Goal: Information Seeking & Learning: Check status

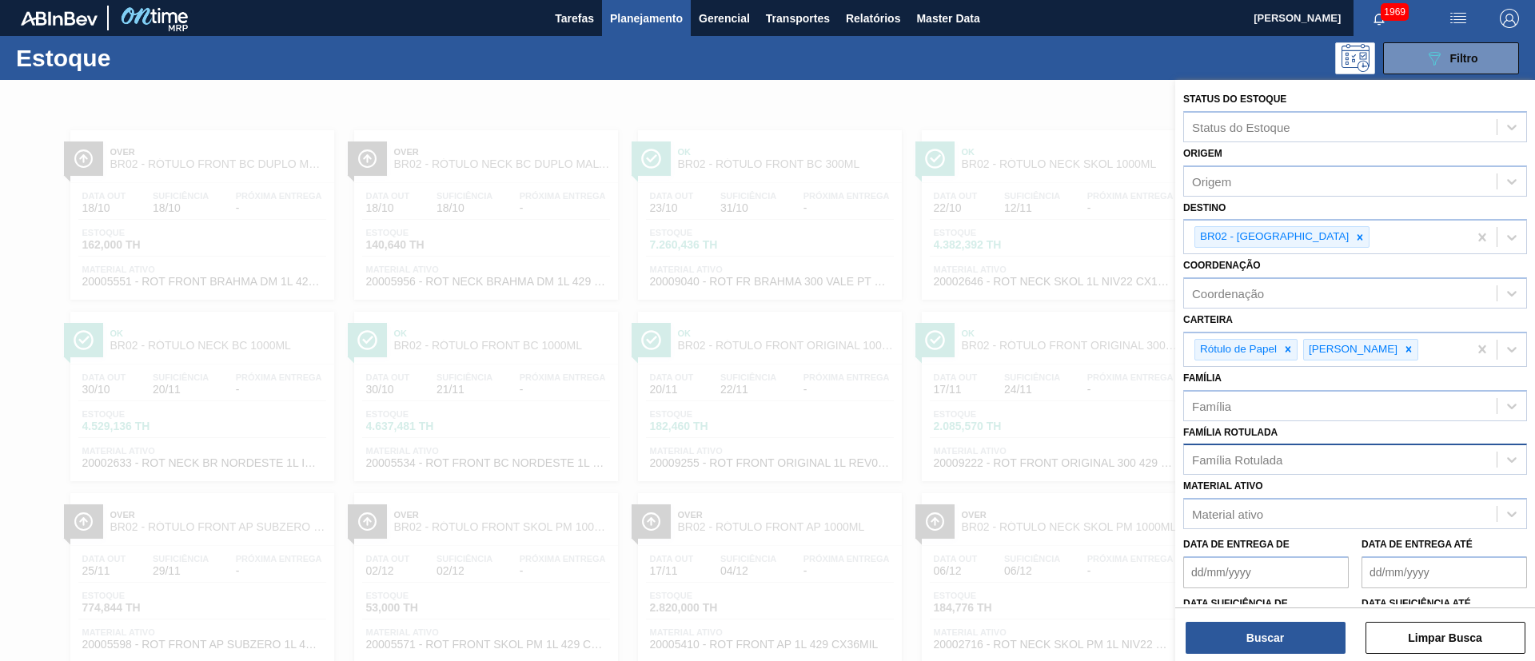
click at [1236, 462] on div "Família Rotulada" at bounding box center [1237, 460] width 90 height 14
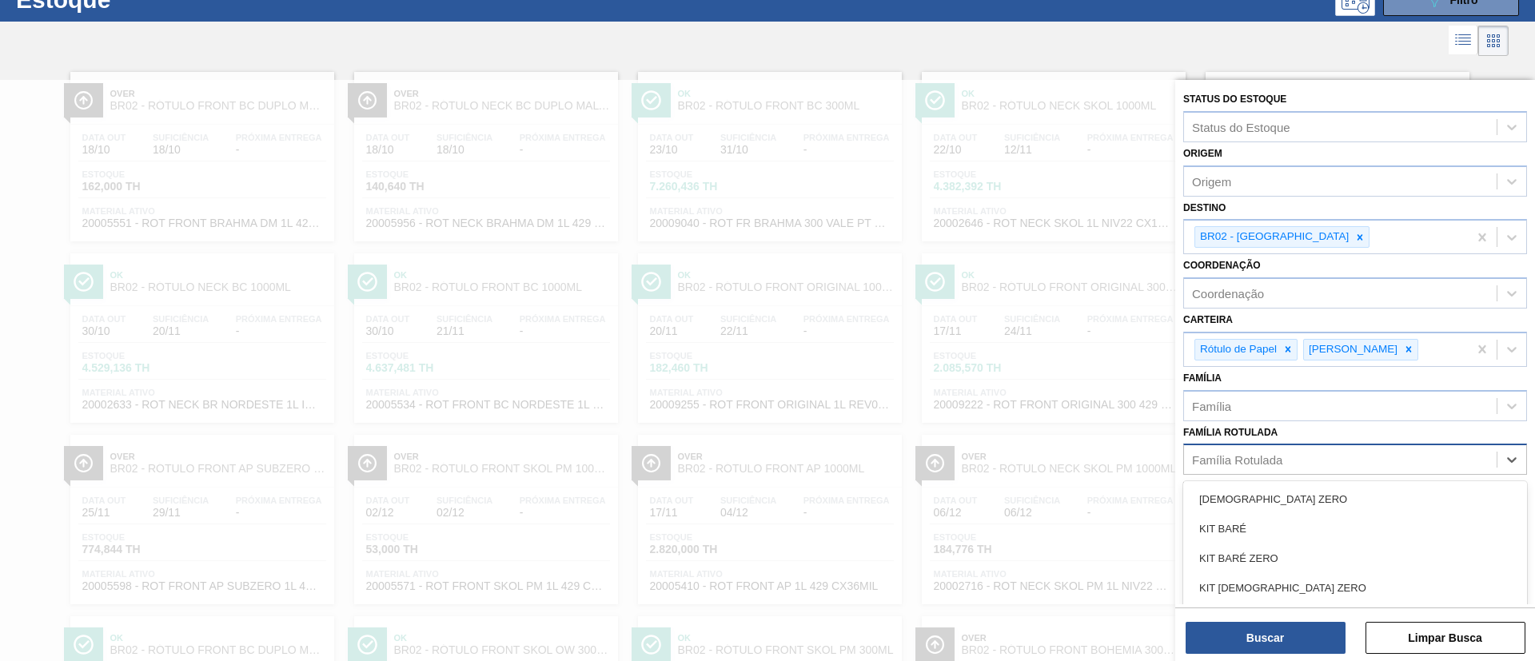
scroll to position [66, 0]
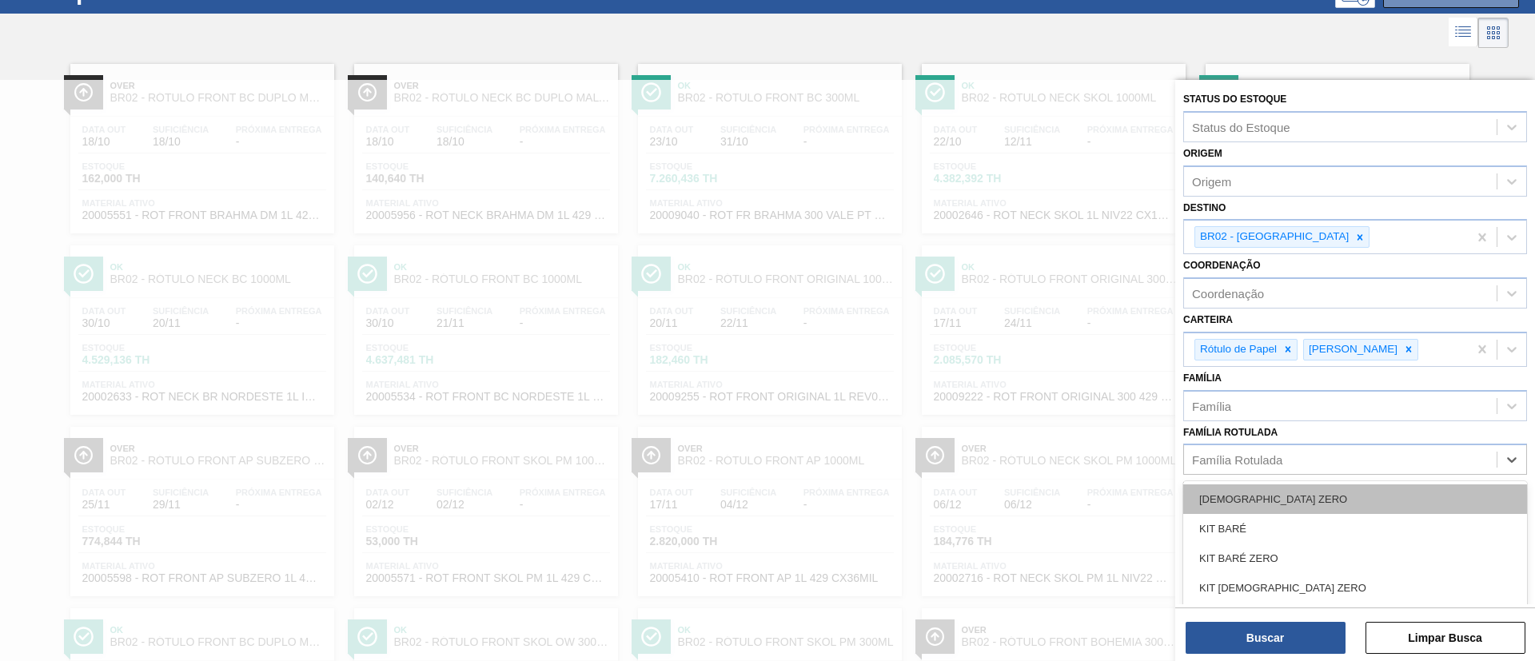
paste Rotulada "RÓTULO FRONT AP 600ML"
type Rotulada "RÓTULO FRONT AP 600ML"
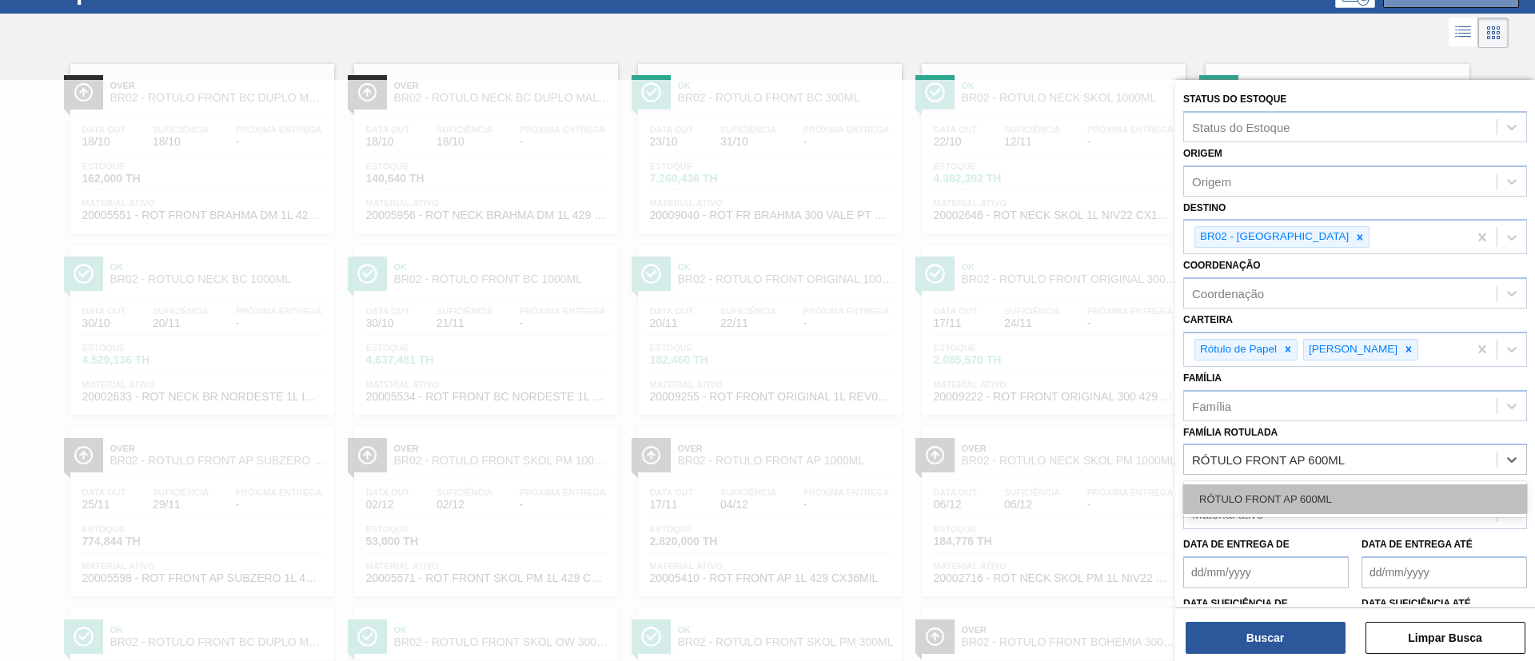
click at [1276, 505] on div "RÓTULO FRONT AP 600ML" at bounding box center [1355, 499] width 344 height 30
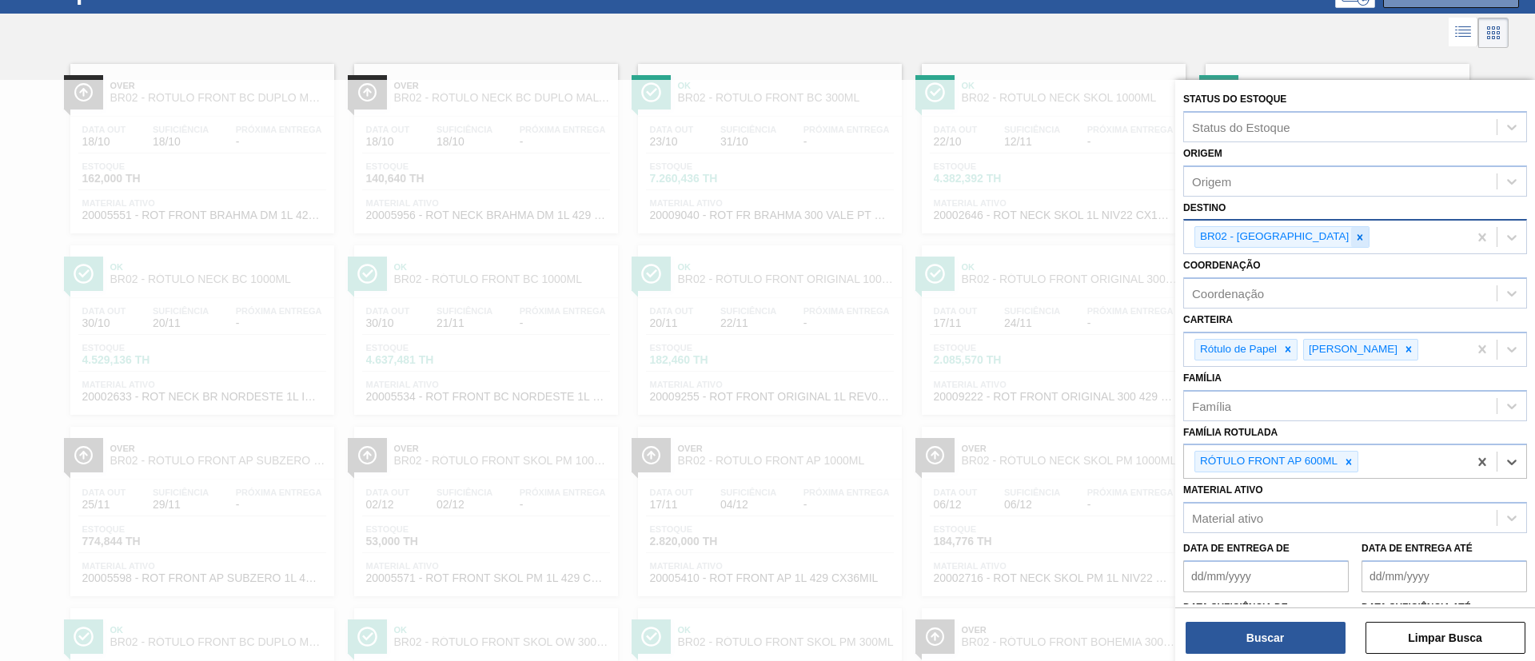
click at [1351, 238] on div at bounding box center [1360, 237] width 18 height 20
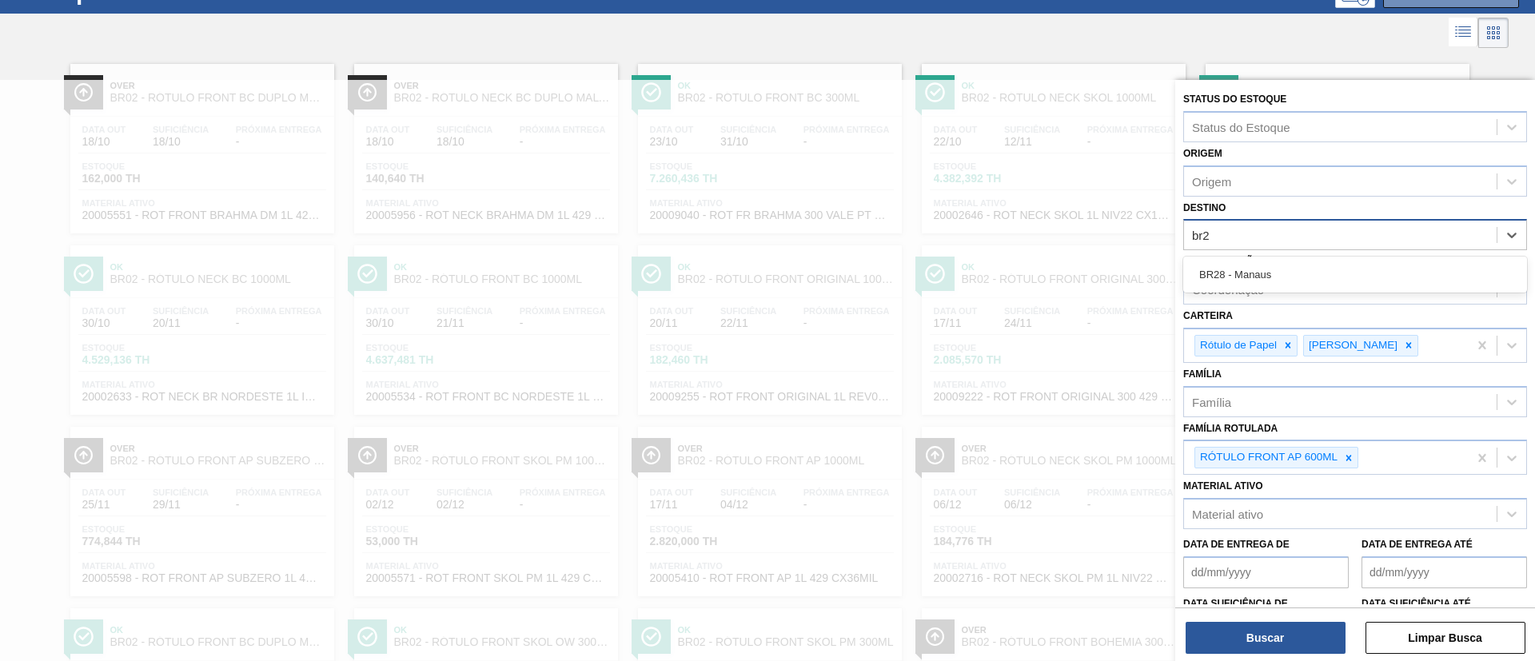
type input "br28"
drag, startPoint x: 1260, startPoint y: 281, endPoint x: 1259, endPoint y: 298, distance: 17.7
click at [1259, 281] on div "BR28 - Manaus" at bounding box center [1355, 275] width 344 height 30
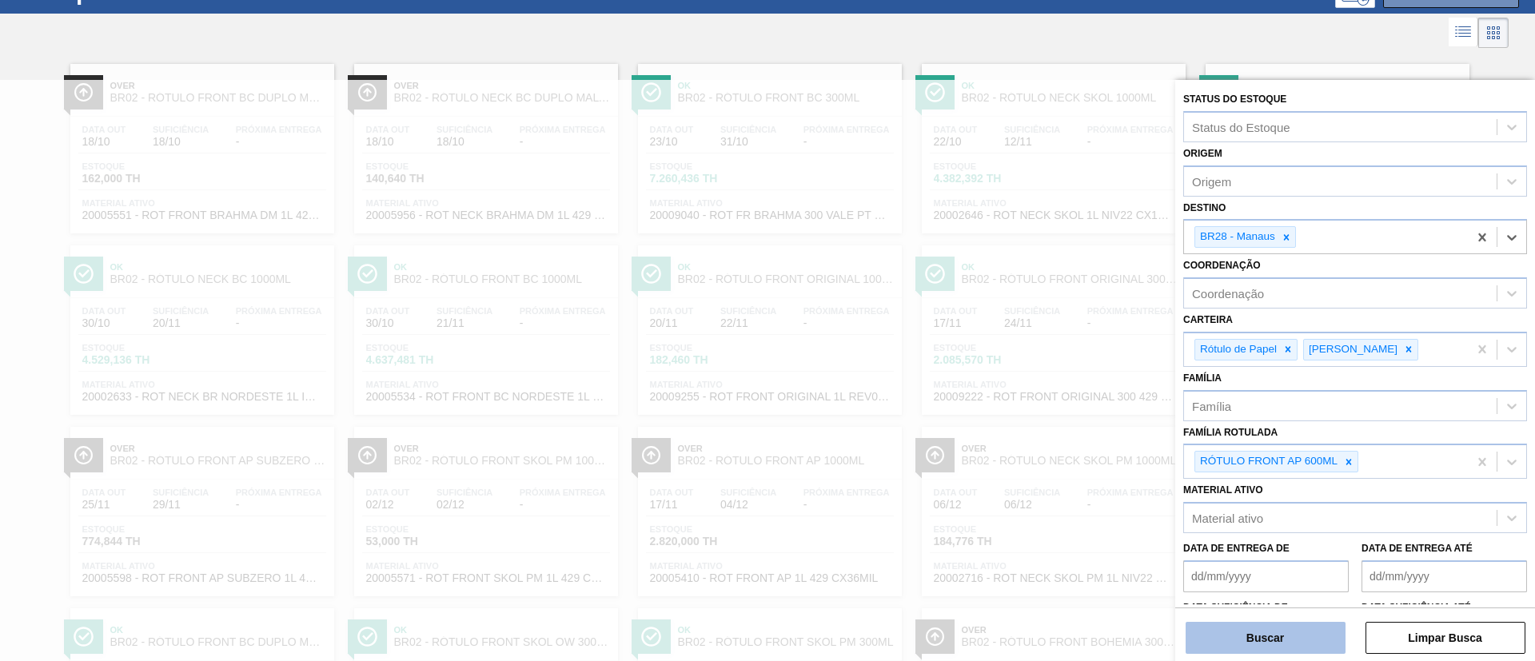
click at [1266, 637] on button "Buscar" at bounding box center [1265, 638] width 160 height 32
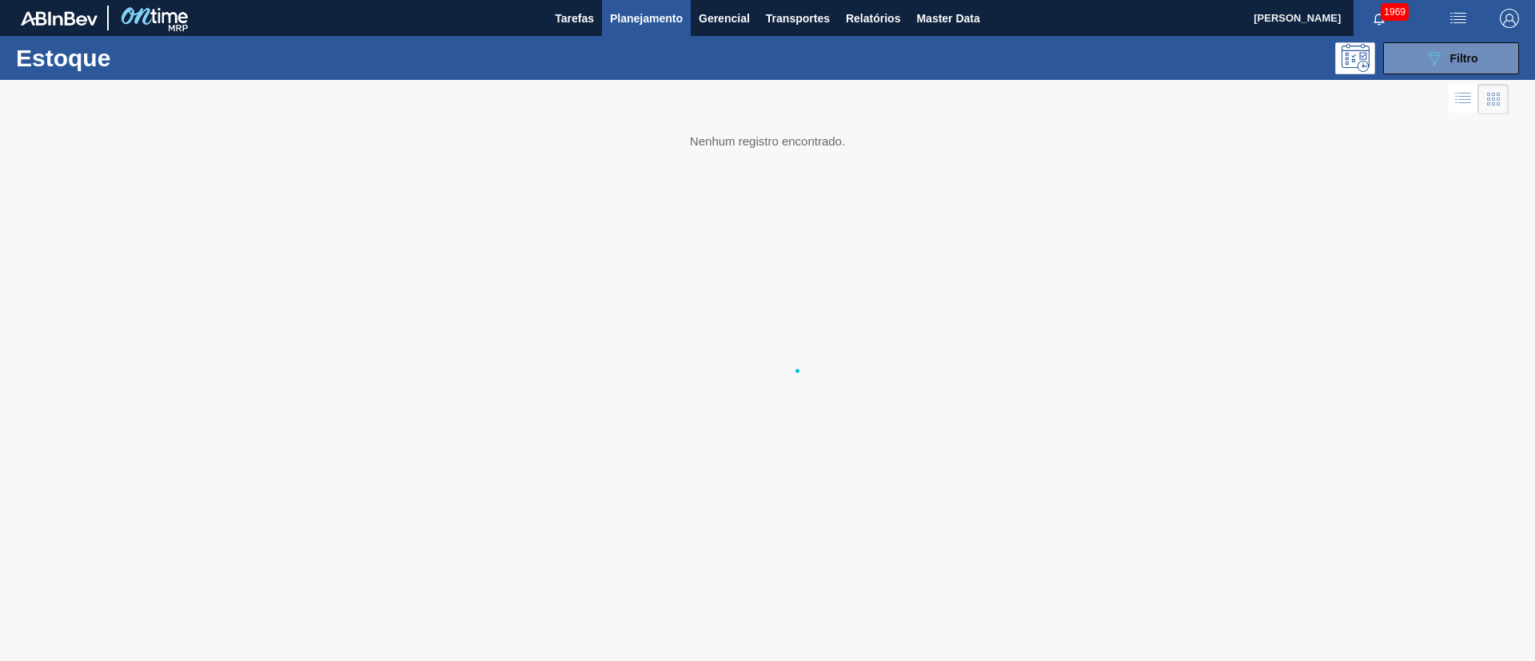
scroll to position [0, 0]
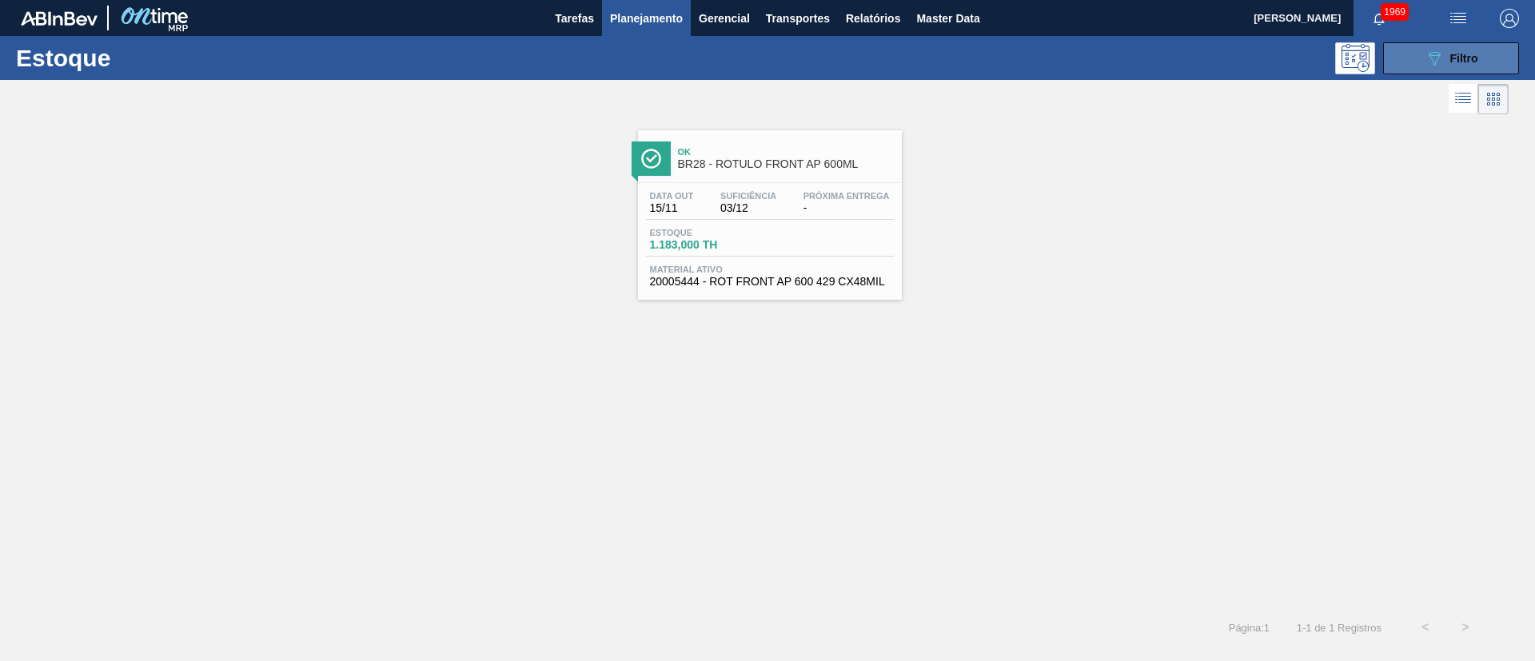
click at [1451, 64] on div "089F7B8B-B2A5-4AFE-B5C0-19BA573D28AC Filtro" at bounding box center [1451, 58] width 54 height 19
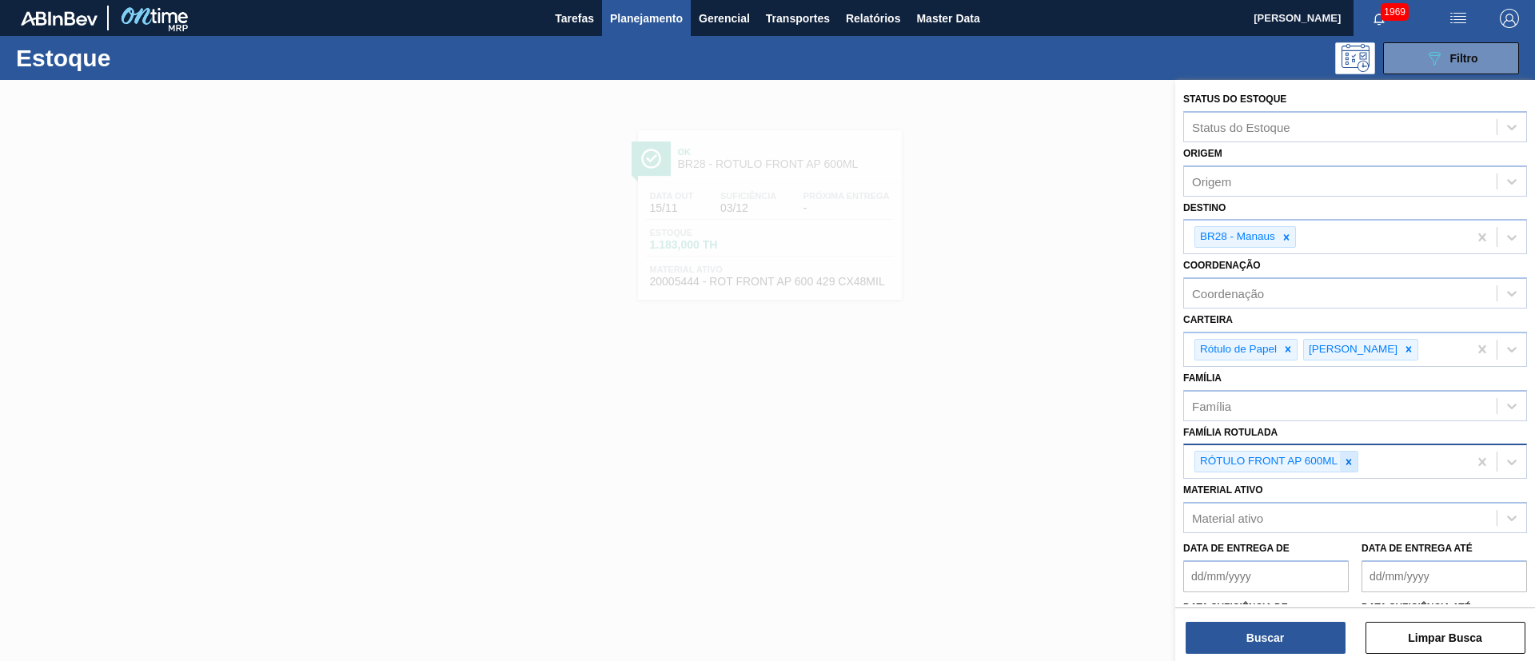
click at [1348, 460] on icon at bounding box center [1349, 462] width 6 height 6
paste Rotulada "RÓTULO FRONT AP 1000ML"
type Rotulada "RÓTULO FRONT AP 1000ML"
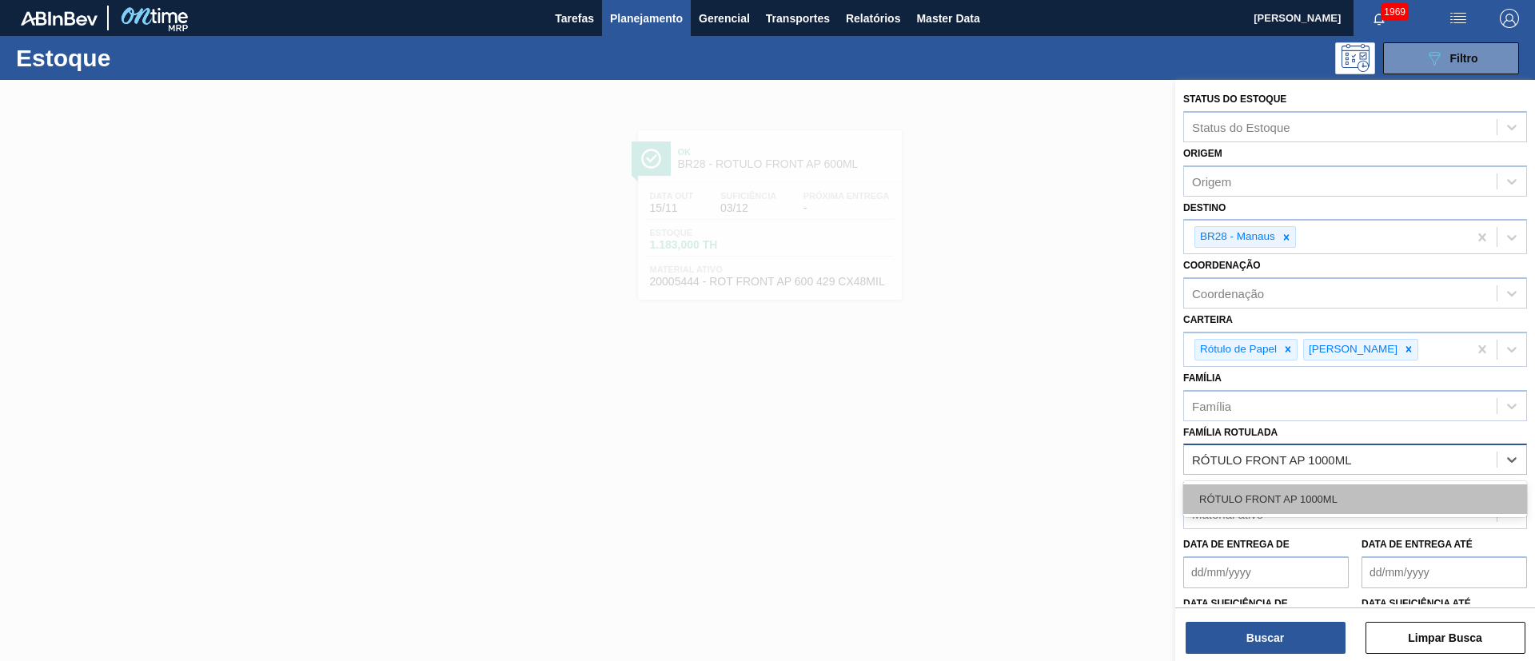
click at [1254, 507] on div "RÓTULO FRONT AP 1000ML" at bounding box center [1355, 499] width 344 height 30
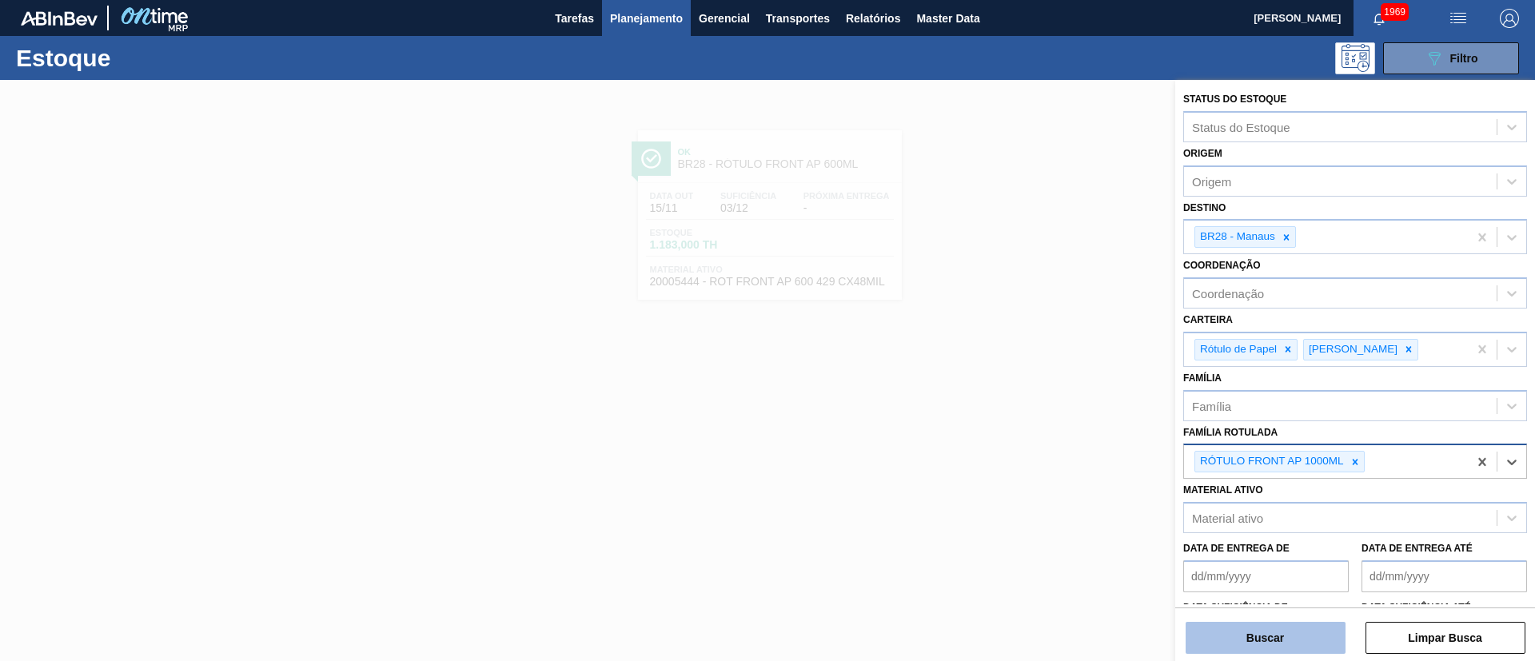
click at [1252, 634] on button "Buscar" at bounding box center [1265, 638] width 160 height 32
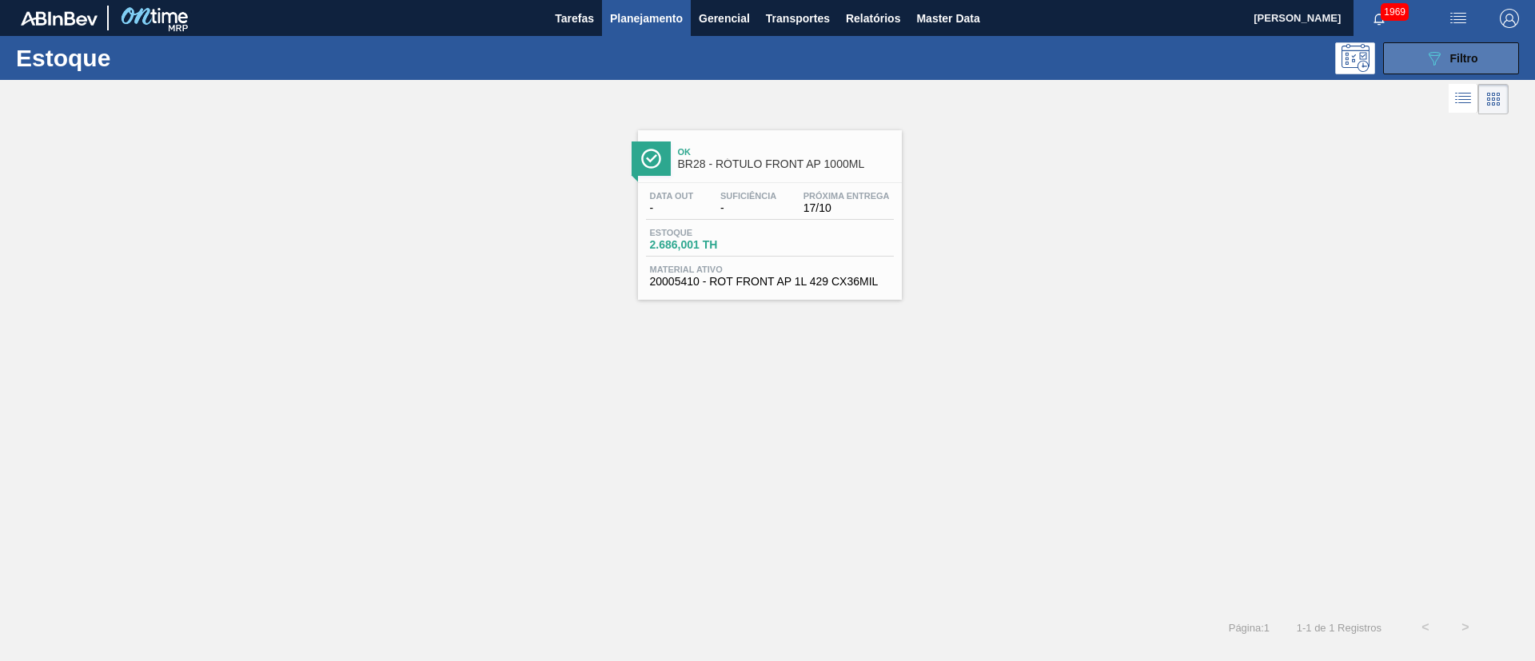
click at [1462, 55] on span "Filtro" at bounding box center [1464, 58] width 28 height 13
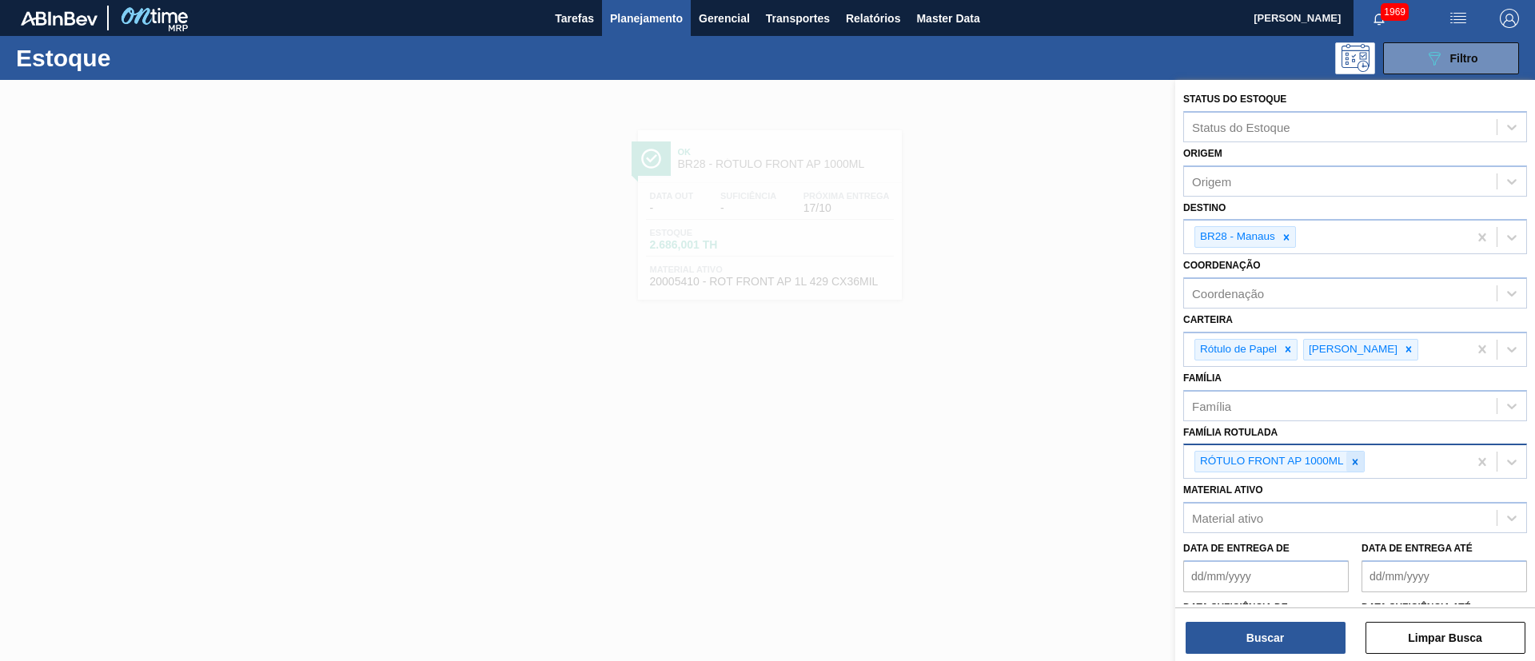
click at [1356, 467] on icon at bounding box center [1354, 461] width 11 height 11
paste Rotulada "RÓTULO FRONT BC DUPLO MALTE 1000ML"
type Rotulada "RÓTULO FRONT BC DUPLO MALTE 1000ML"
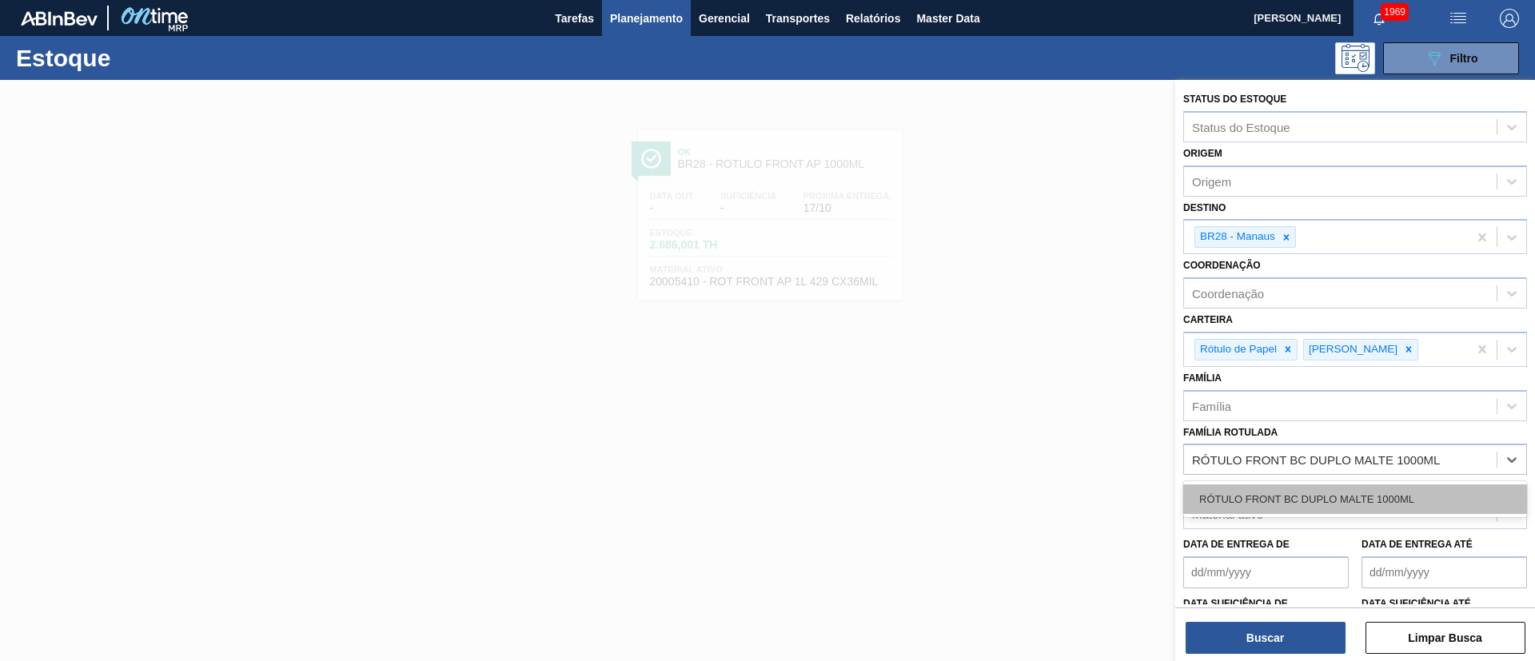
click at [1265, 496] on div "RÓTULO FRONT BC DUPLO MALTE 1000ML" at bounding box center [1355, 499] width 344 height 30
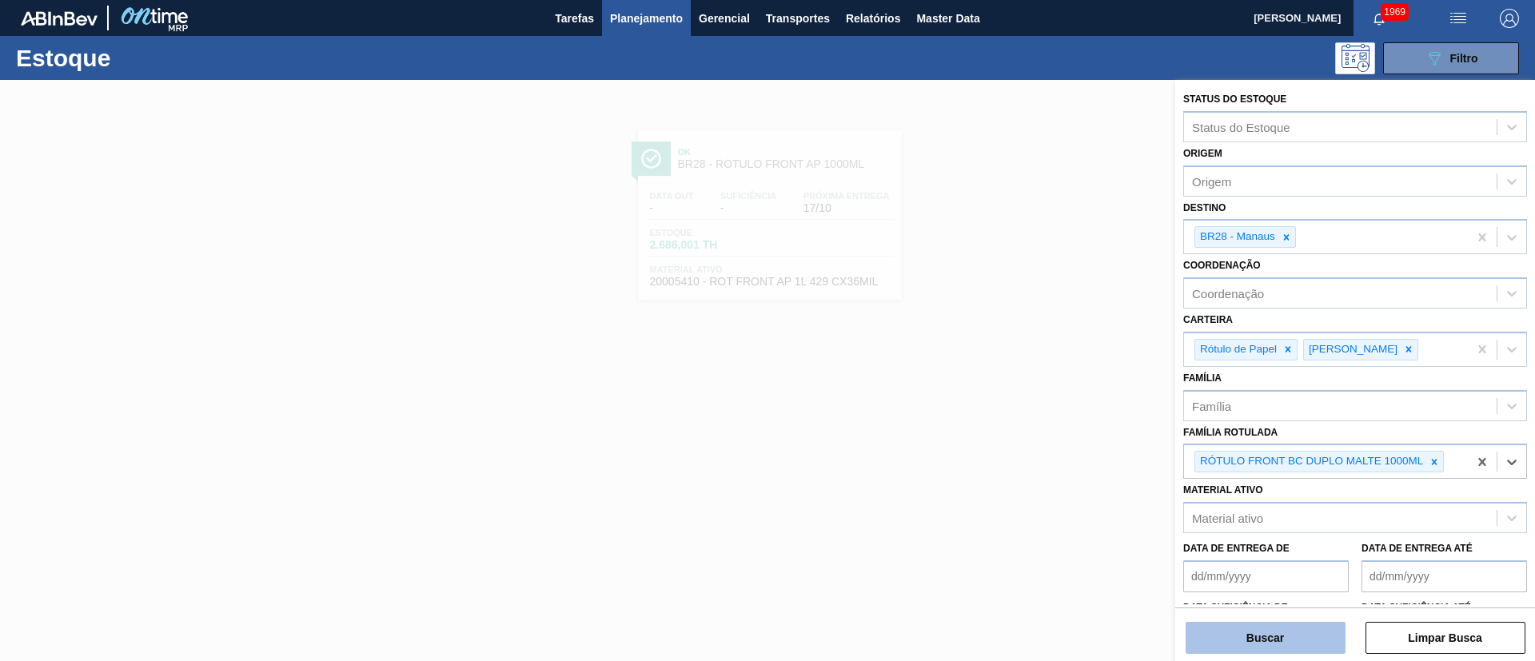
click at [1276, 635] on button "Buscar" at bounding box center [1265, 638] width 160 height 32
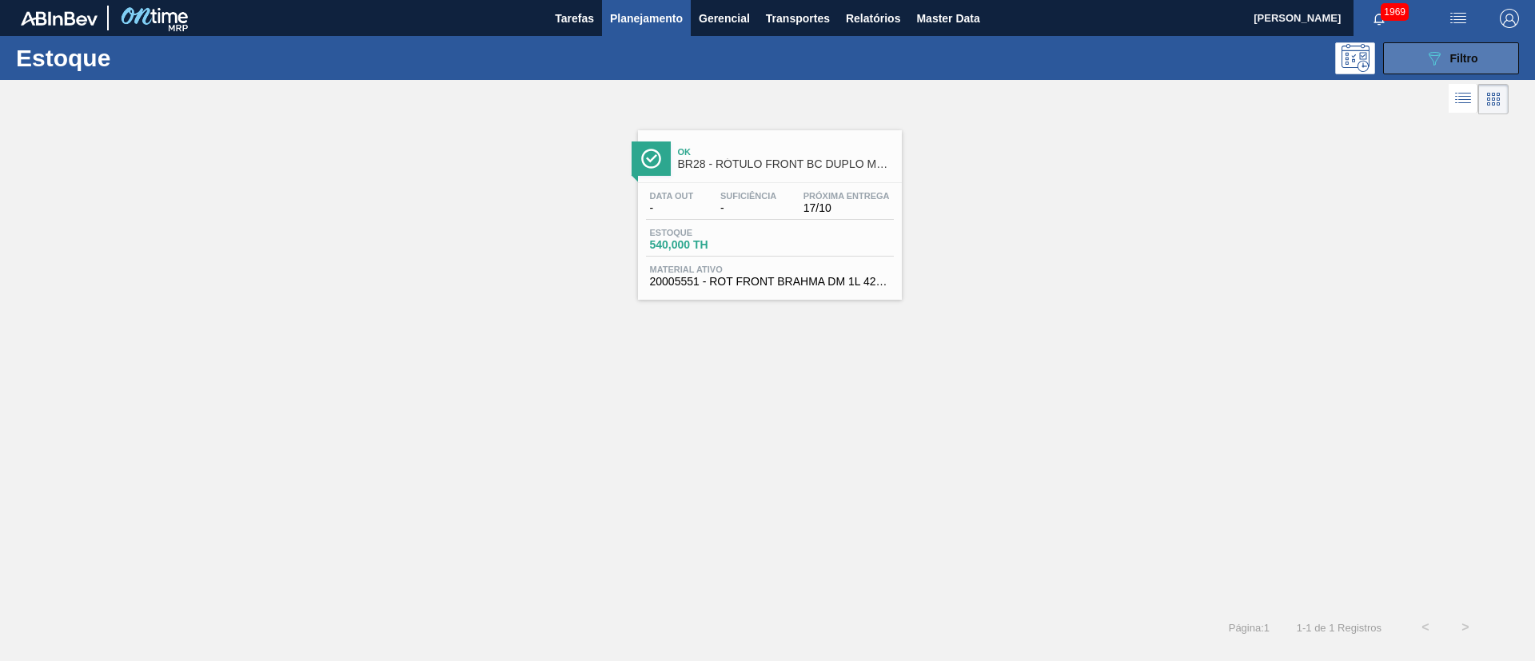
click at [1457, 52] on span "Filtro" at bounding box center [1464, 58] width 28 height 13
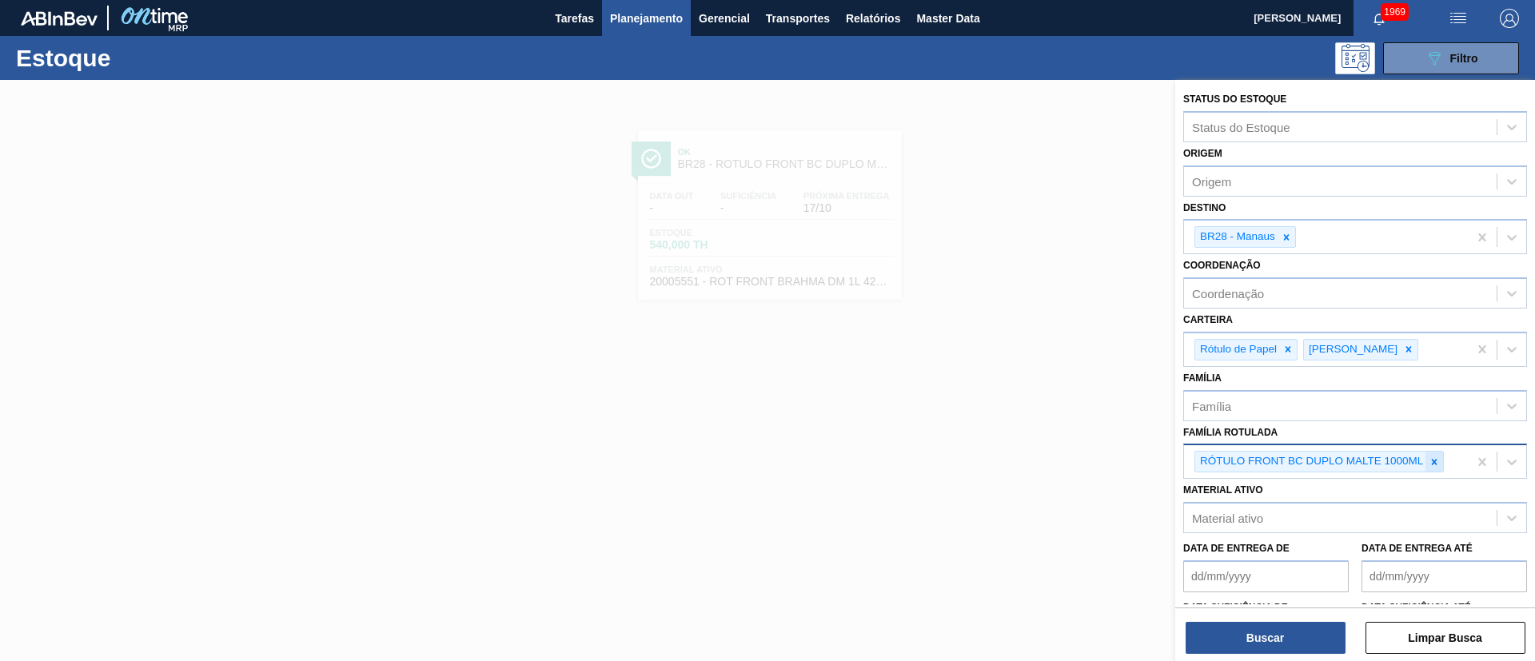
click at [1430, 460] on icon at bounding box center [1433, 461] width 11 height 11
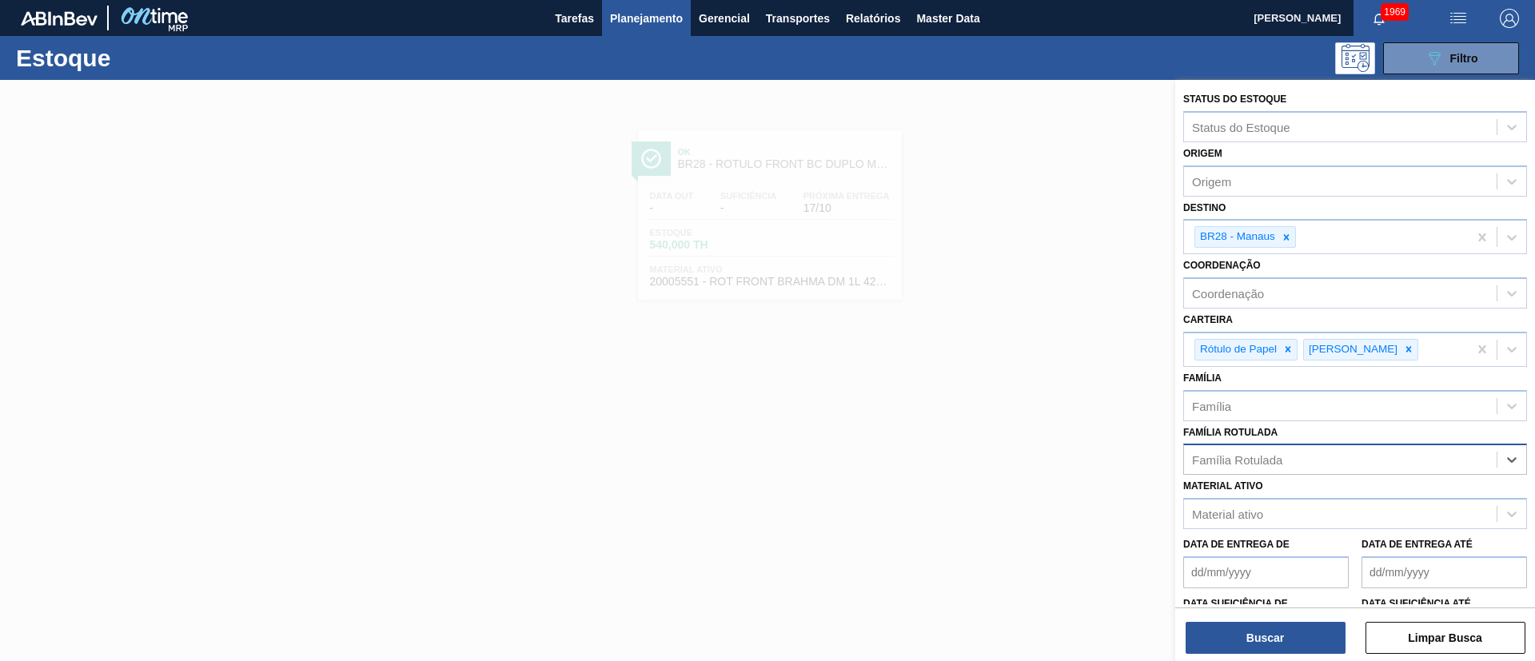
paste Rotulada "RÓTULO NECK BC DUPLO MALTE 1000ML"
type Rotulada "RÓTULO NECK BC DUPLO MALTE 1000ML"
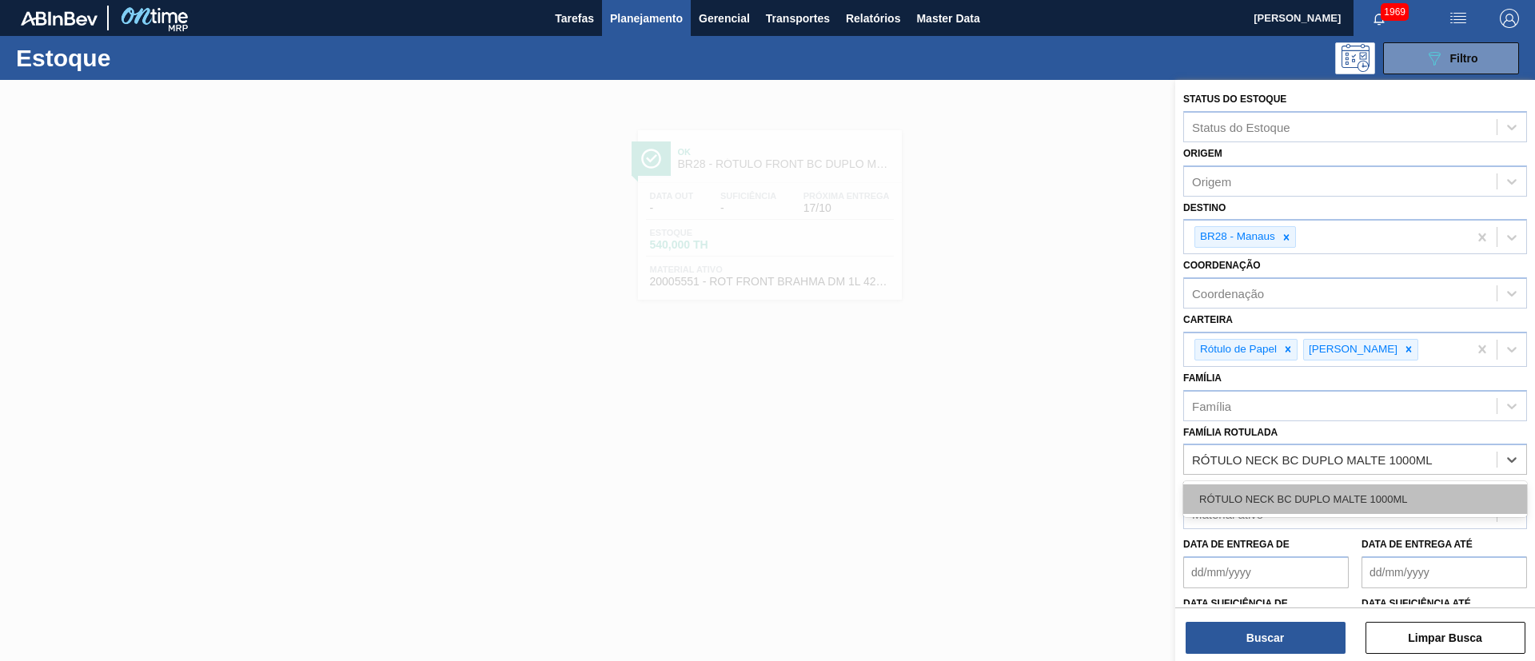
click at [1269, 487] on div "RÓTULO NECK BC DUPLO MALTE 1000ML" at bounding box center [1355, 499] width 344 height 30
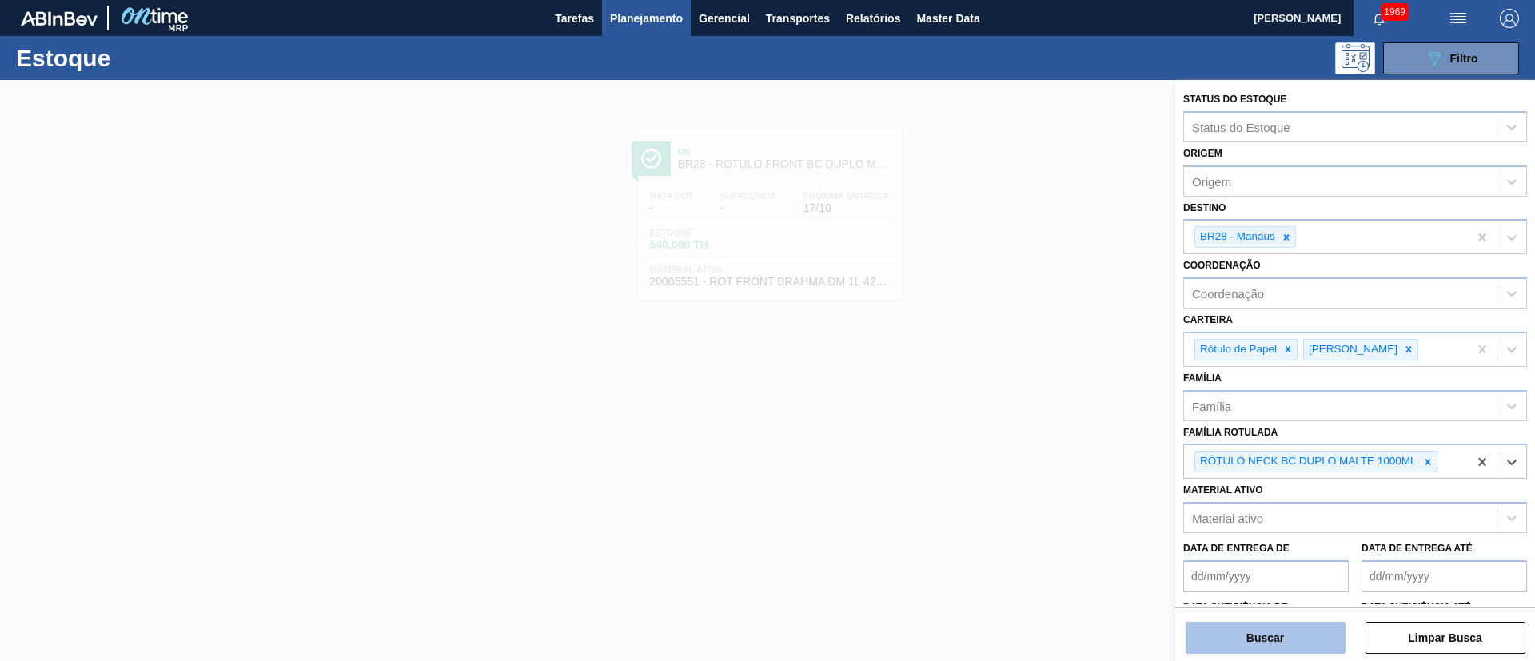
click at [1251, 631] on button "Buscar" at bounding box center [1265, 638] width 160 height 32
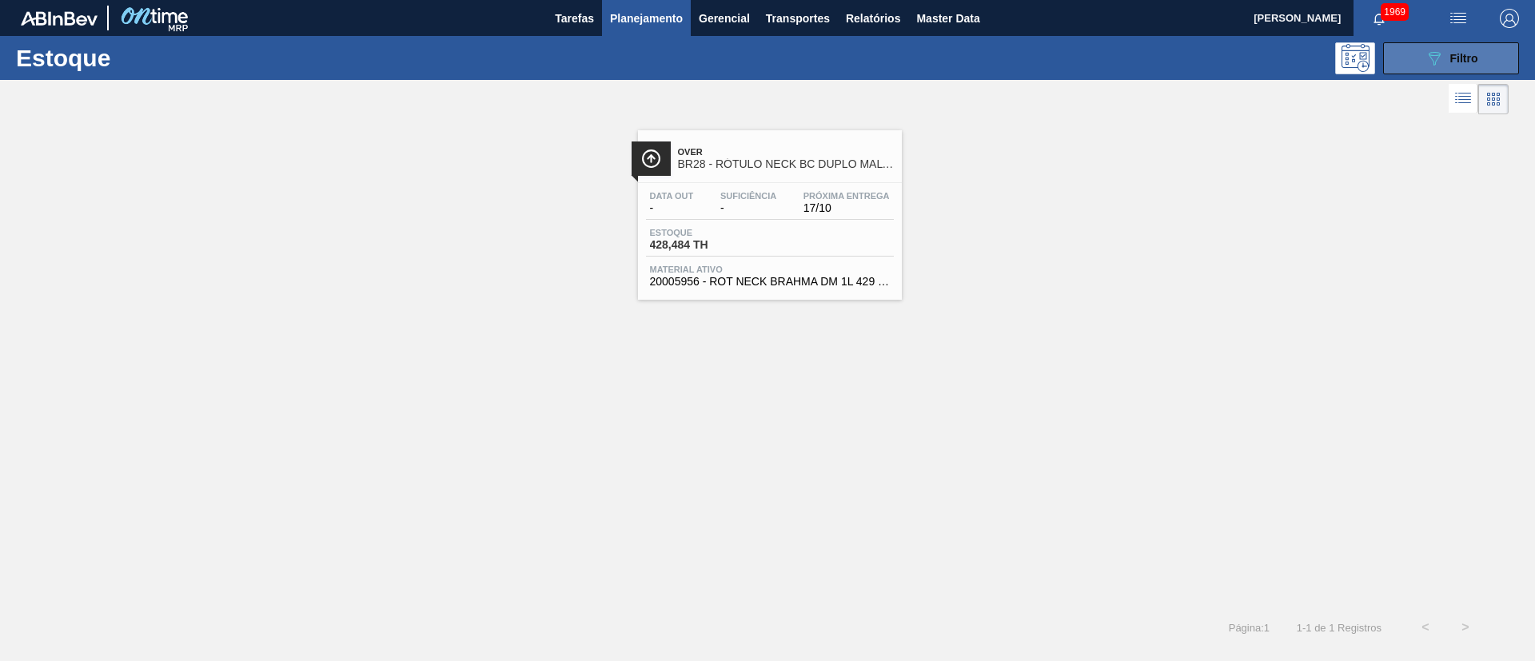
click at [1435, 58] on icon "089F7B8B-B2A5-4AFE-B5C0-19BA573D28AC" at bounding box center [1433, 58] width 19 height 19
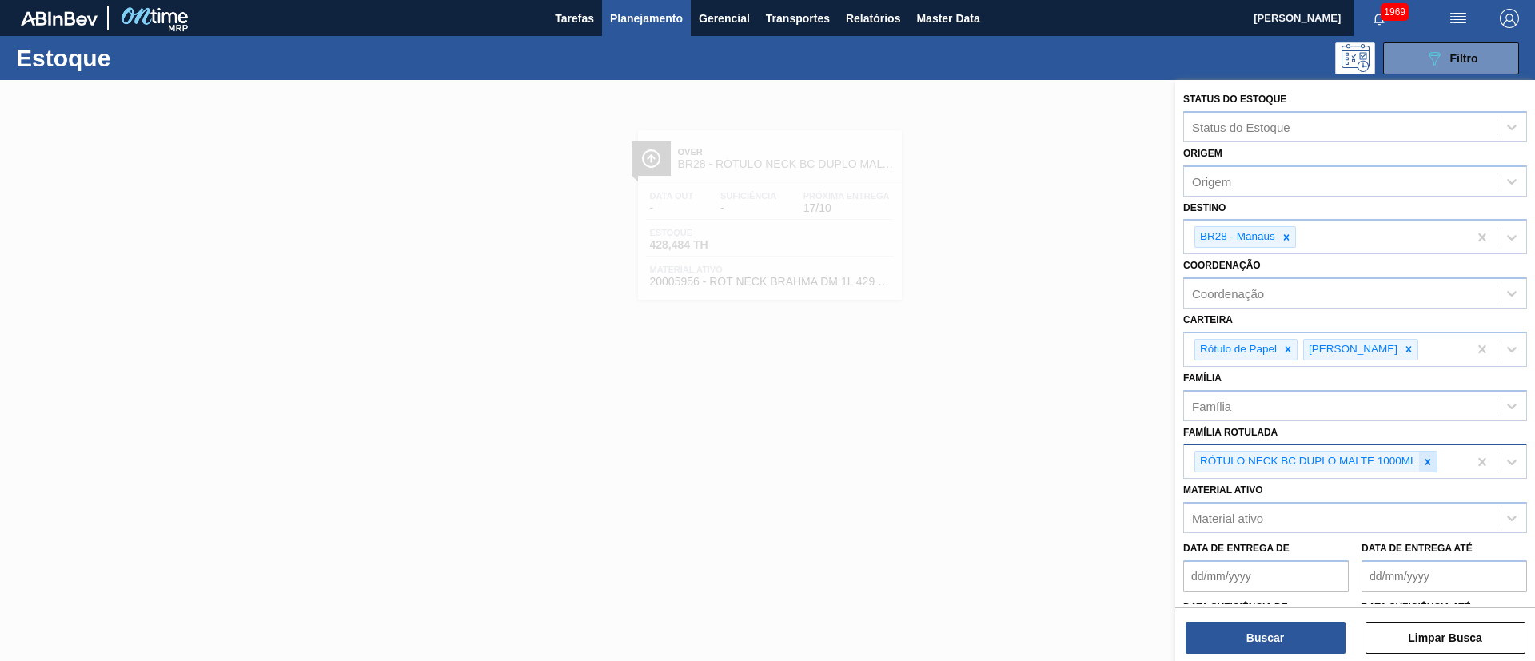
click at [1425, 459] on icon at bounding box center [1427, 462] width 6 height 6
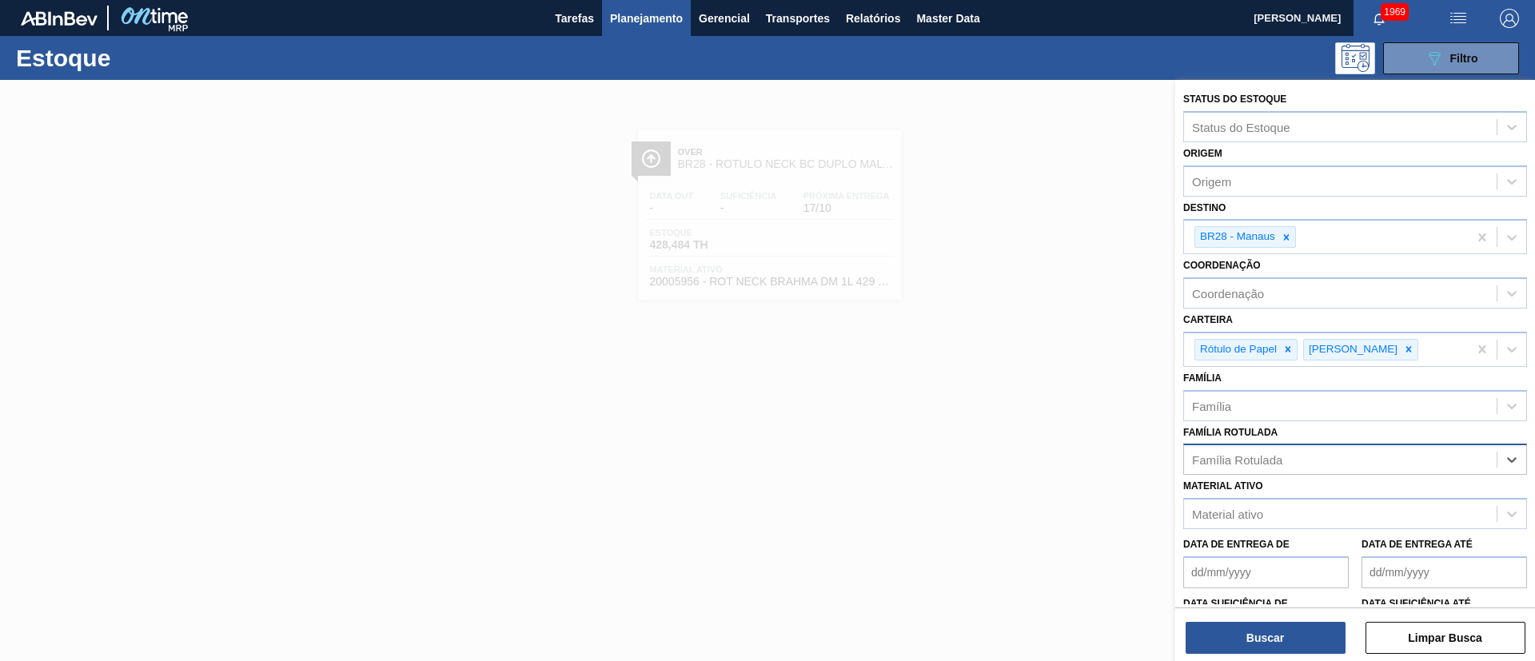
paste Rotulada "RÓTULO FRONT ORIGINAL 600ML"
type Rotulada "RÓTULO FRONT ORIGINAL 600ML"
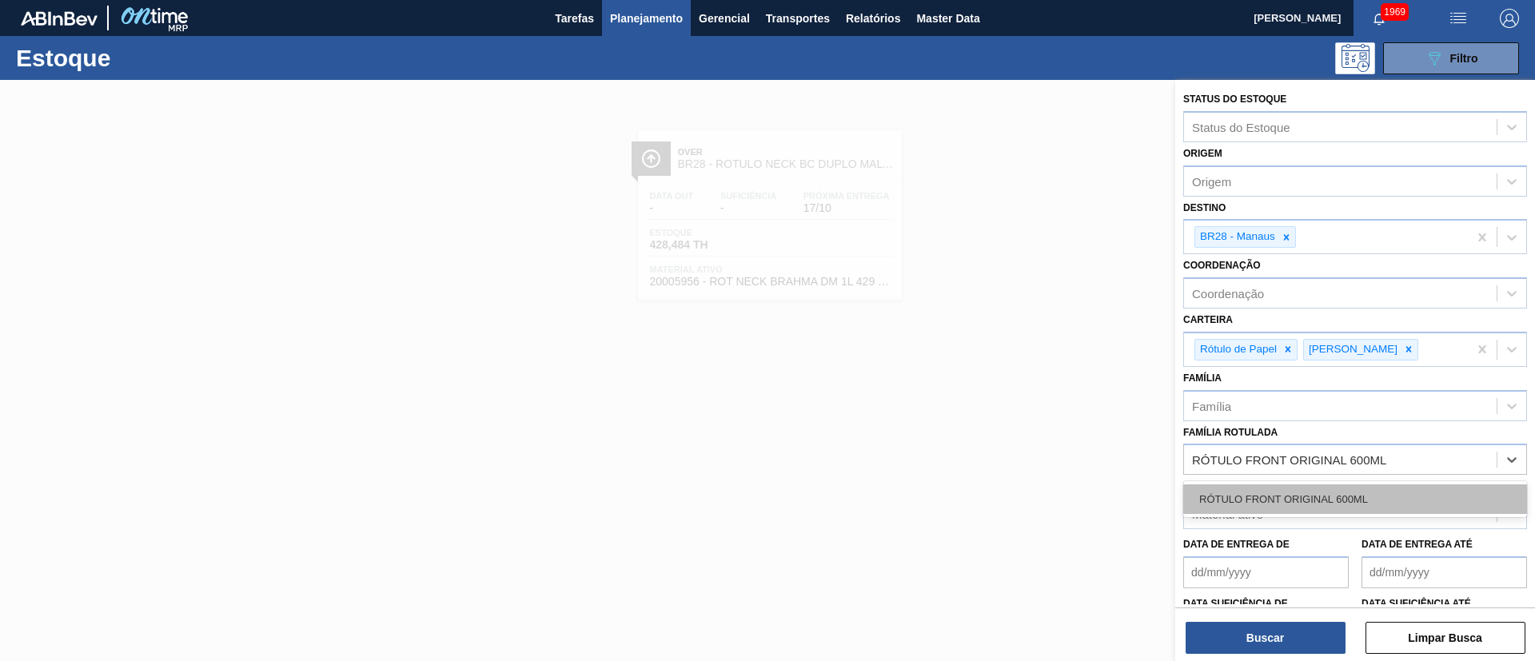
click at [1280, 491] on div "RÓTULO FRONT ORIGINAL 600ML" at bounding box center [1355, 499] width 344 height 30
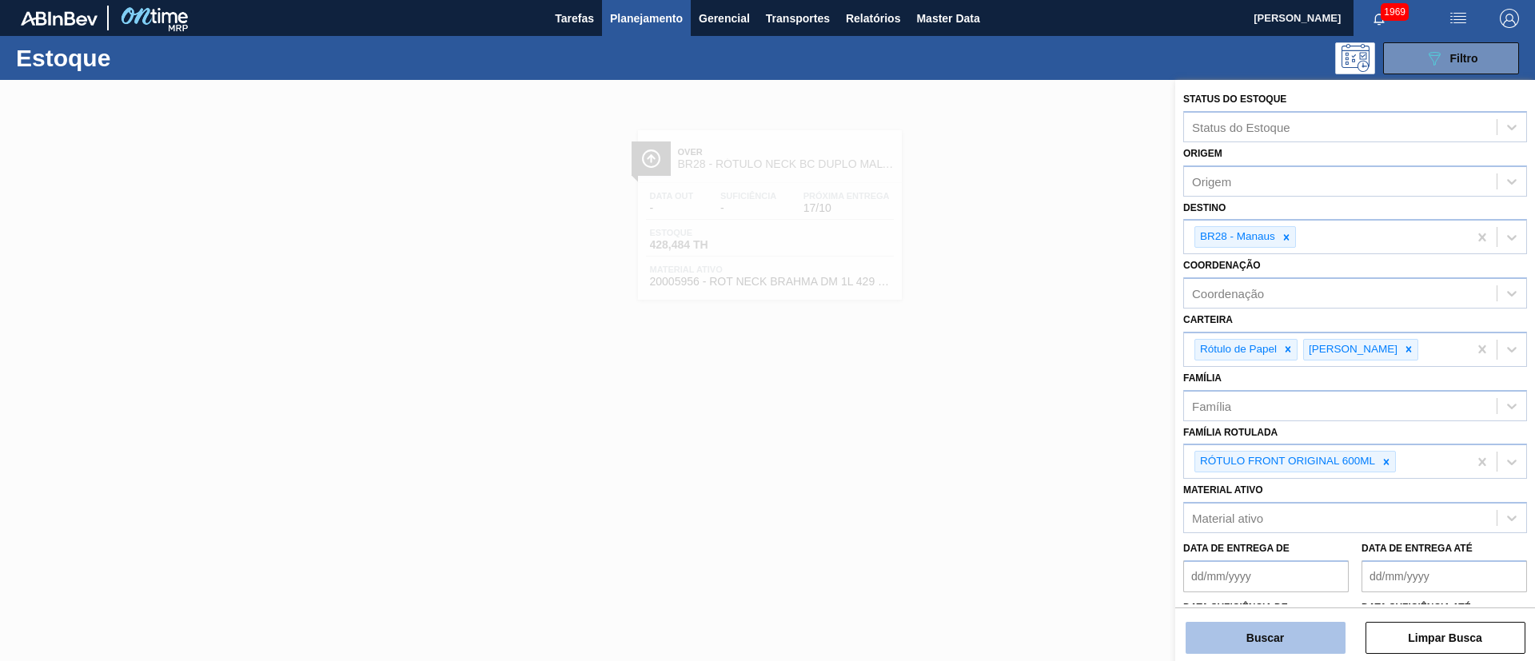
click at [1284, 628] on button "Buscar" at bounding box center [1265, 638] width 160 height 32
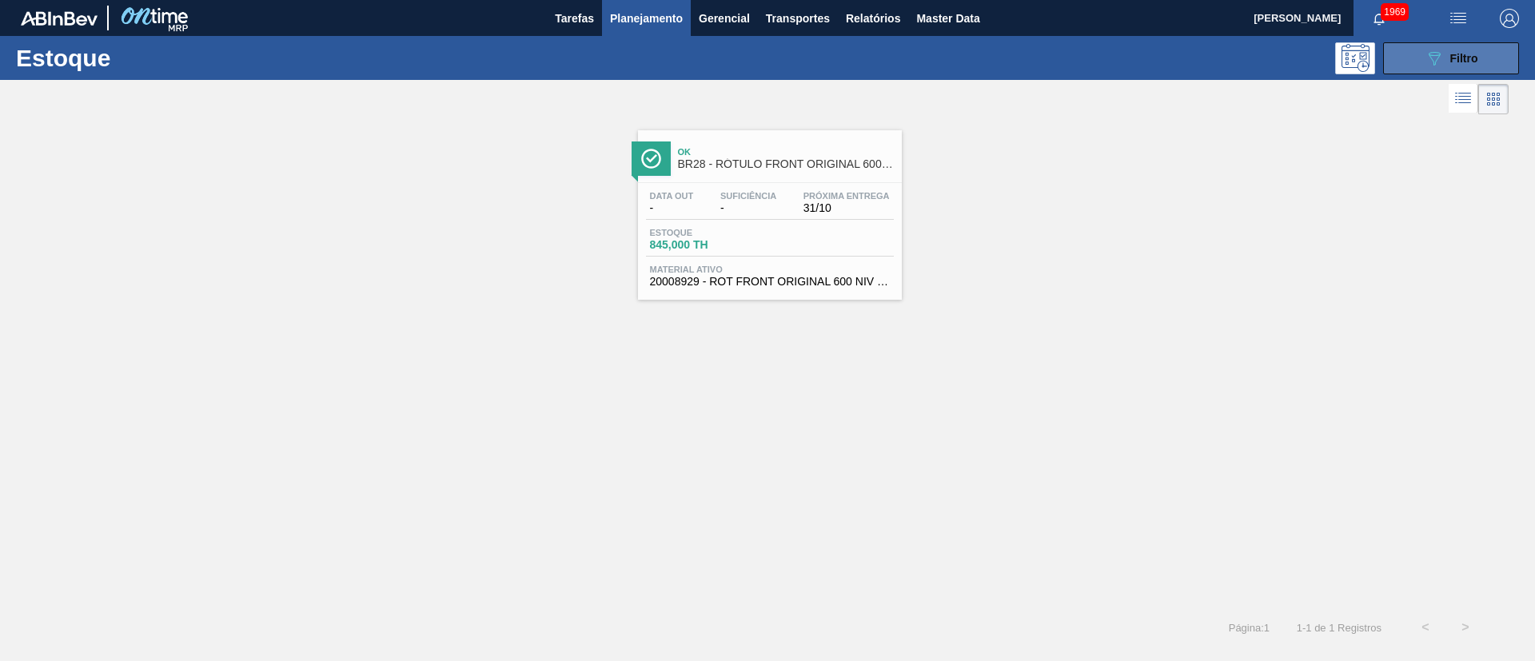
click at [1450, 60] on span "Filtro" at bounding box center [1464, 58] width 28 height 13
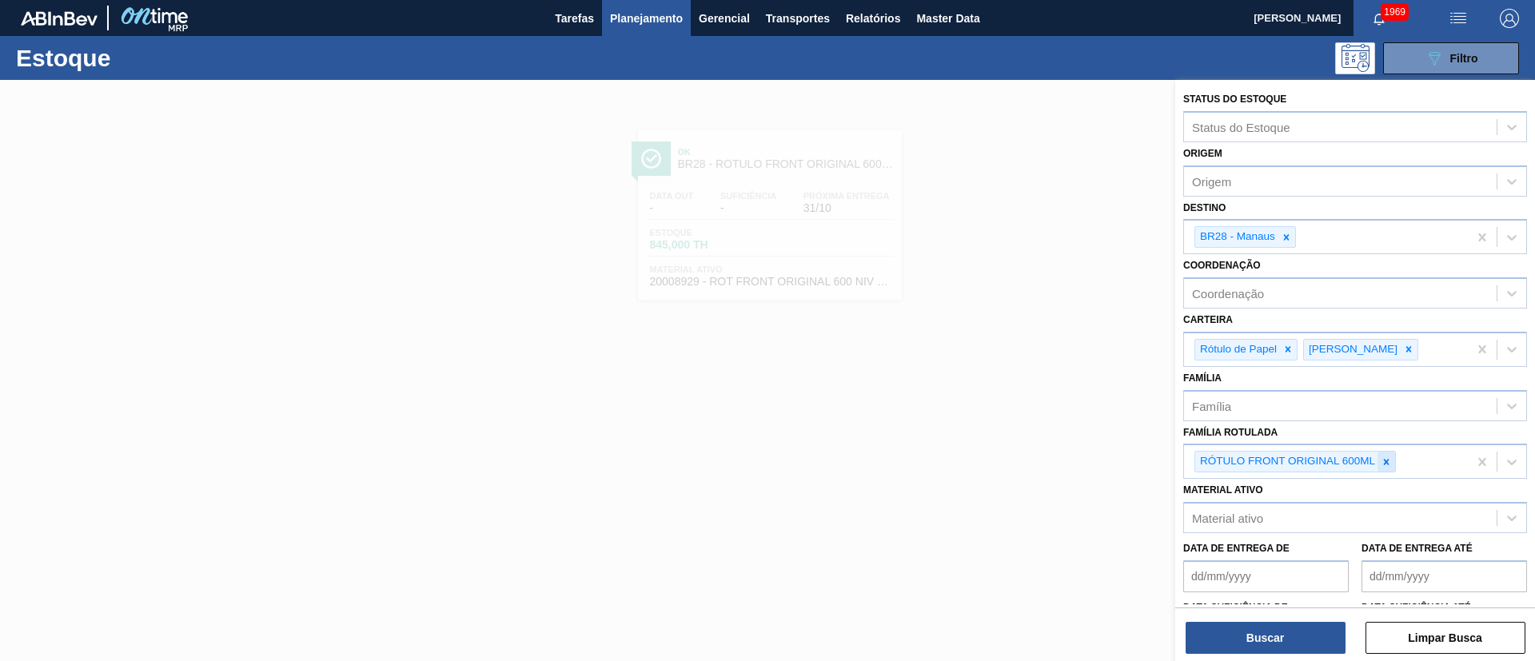
click at [1390, 467] on icon at bounding box center [1385, 461] width 11 height 11
paste Rotulada "RÓTULO FRONT ORIGINAL 1000ML"
type Rotulada "RÓTULO FRONT ORIGINAL 1000ML"
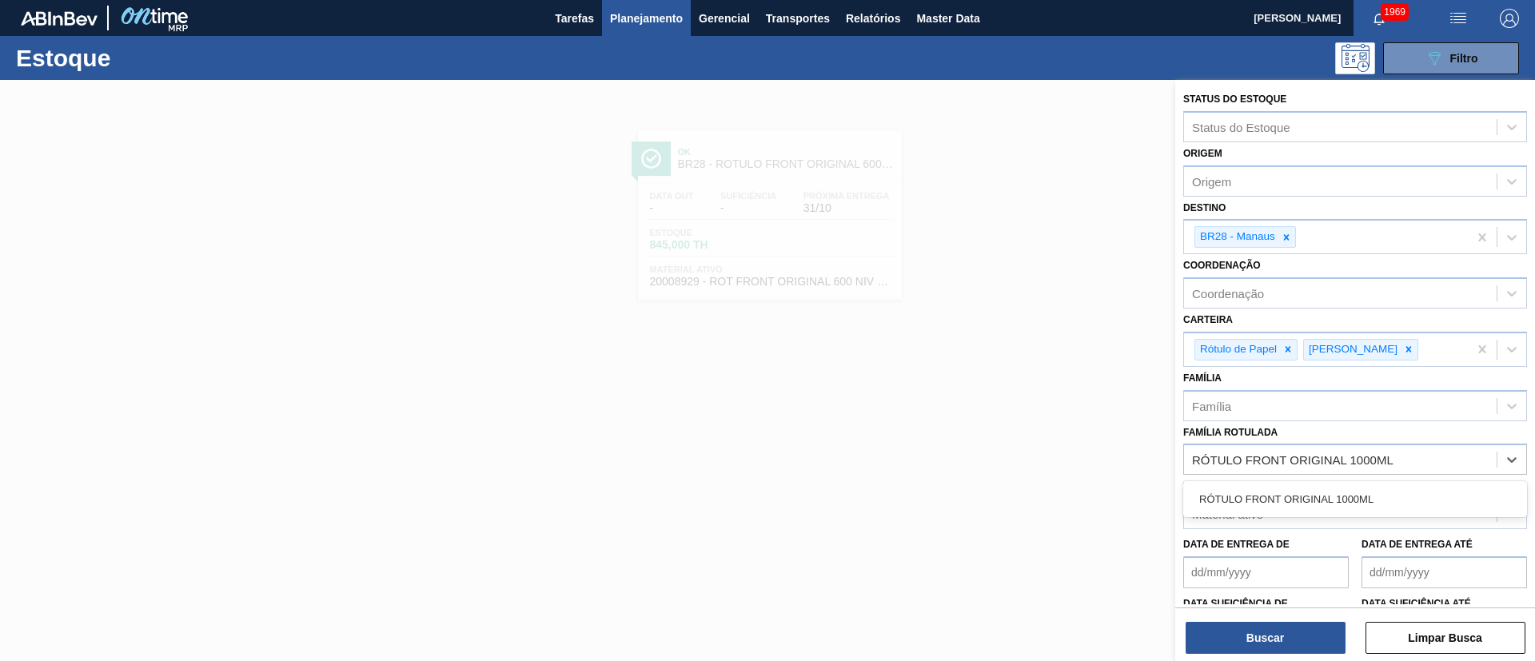
click at [1281, 489] on div "RÓTULO FRONT ORIGINAL 1000ML" at bounding box center [1355, 499] width 344 height 30
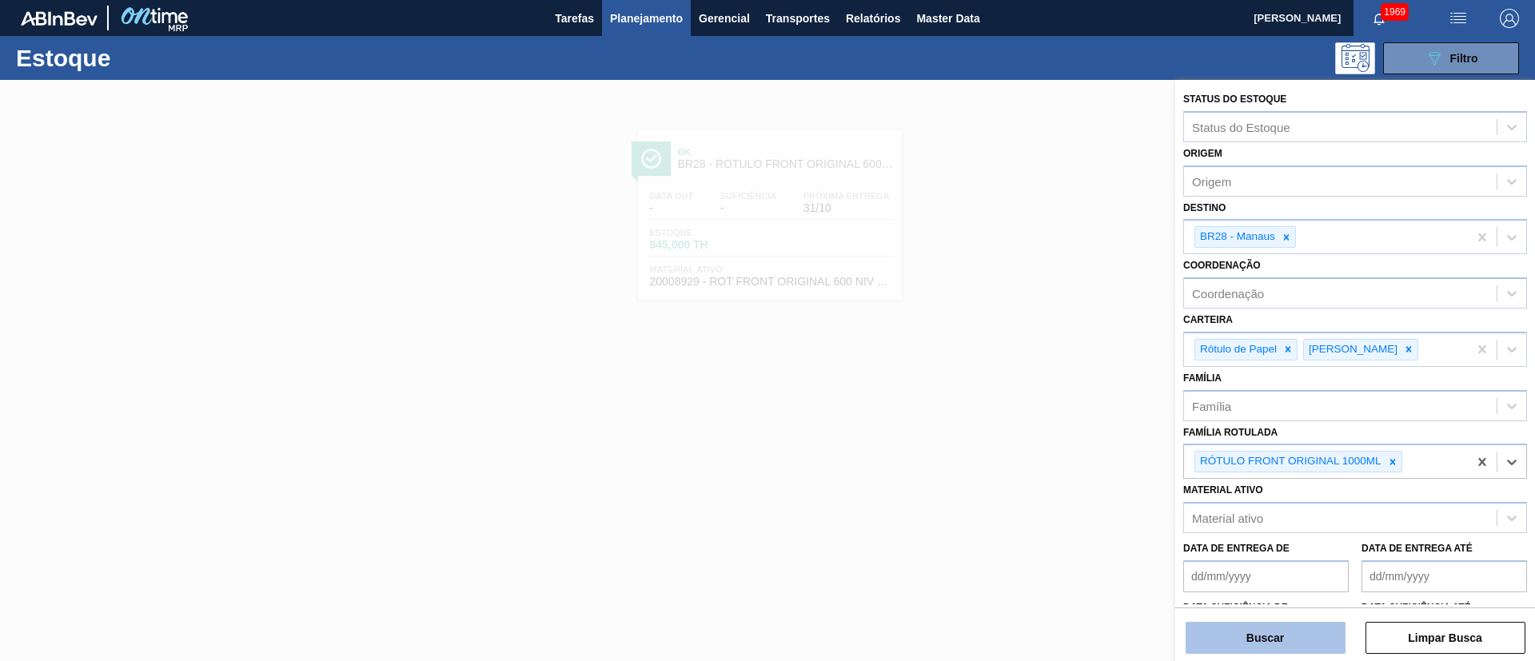
click at [1261, 631] on button "Buscar" at bounding box center [1265, 638] width 160 height 32
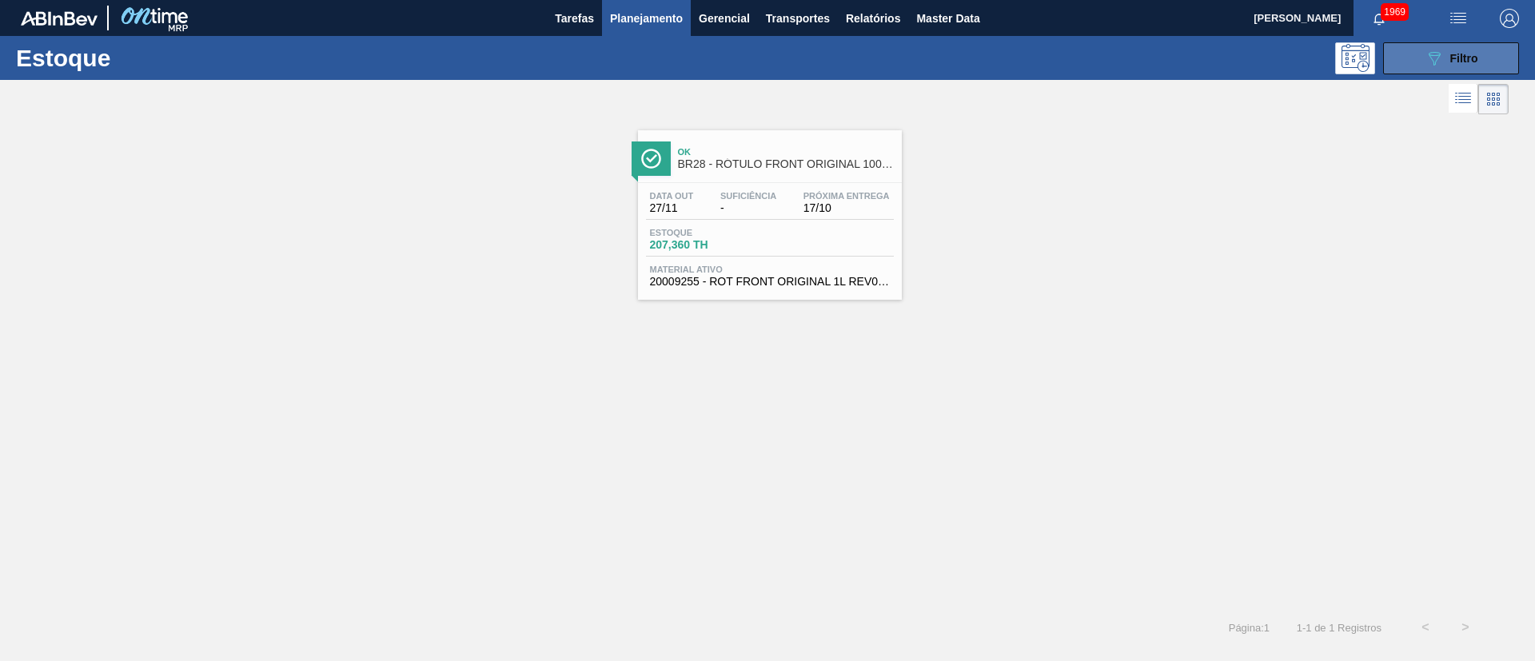
click at [1424, 61] on icon "089F7B8B-B2A5-4AFE-B5C0-19BA573D28AC" at bounding box center [1433, 58] width 19 height 19
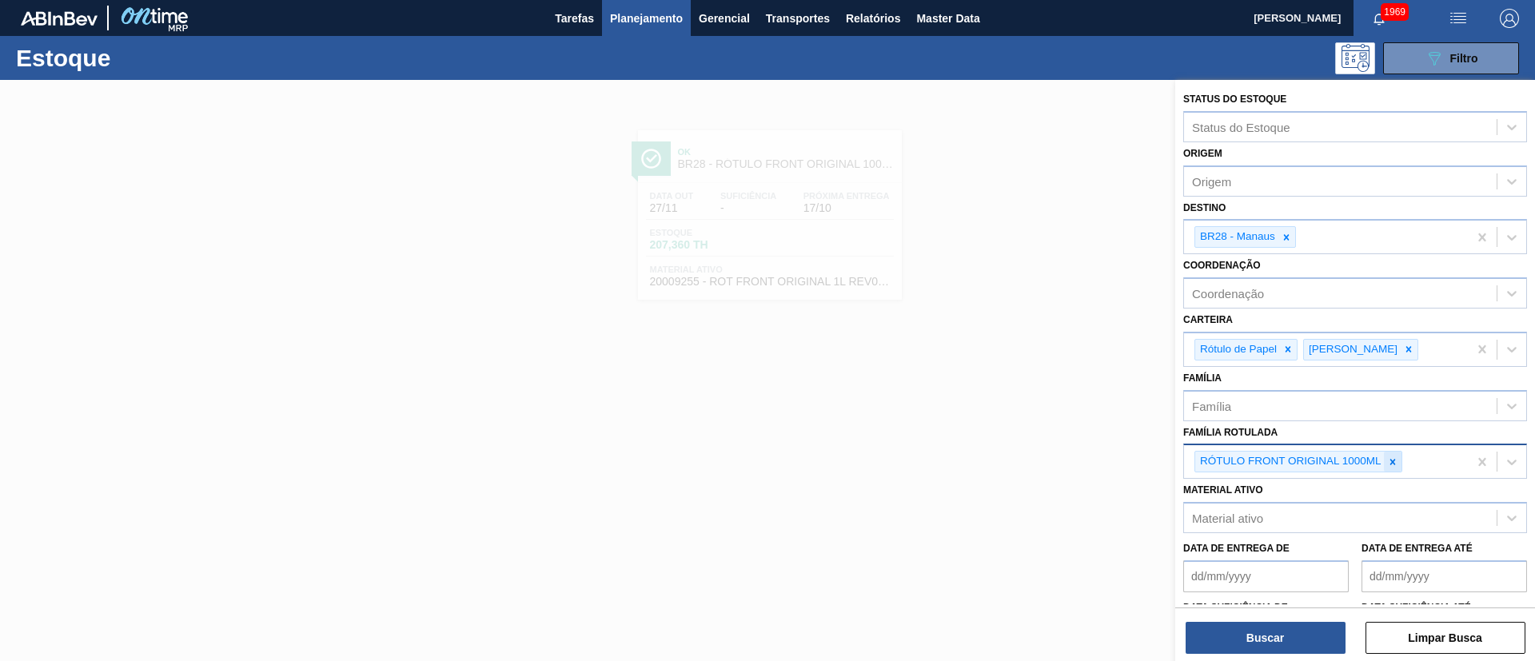
click at [1387, 462] on icon at bounding box center [1392, 461] width 11 height 11
paste Rotulada "RÓTULO FRONT SKOL 1000ML"
type Rotulada "RÓTULO FRONT SKOL 1000ML"
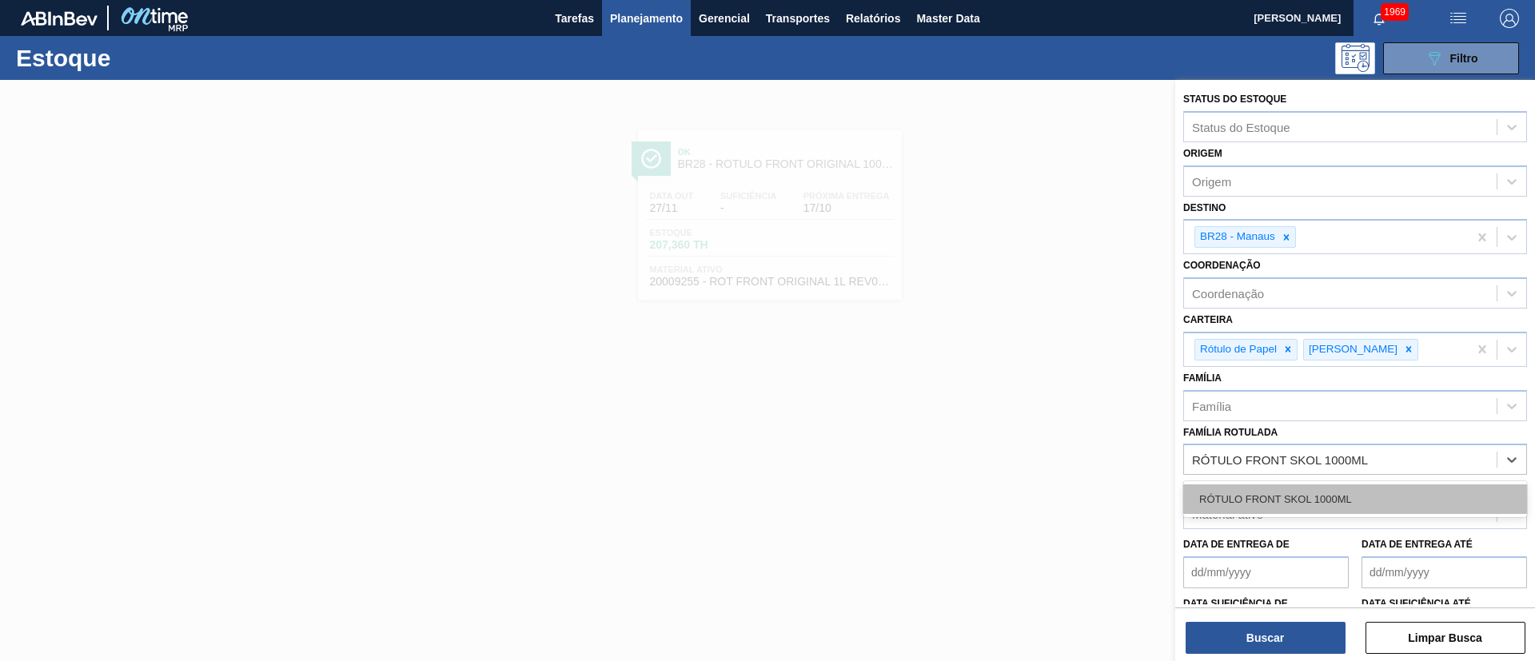
click at [1271, 497] on div "RÓTULO FRONT SKOL 1000ML" at bounding box center [1355, 499] width 344 height 30
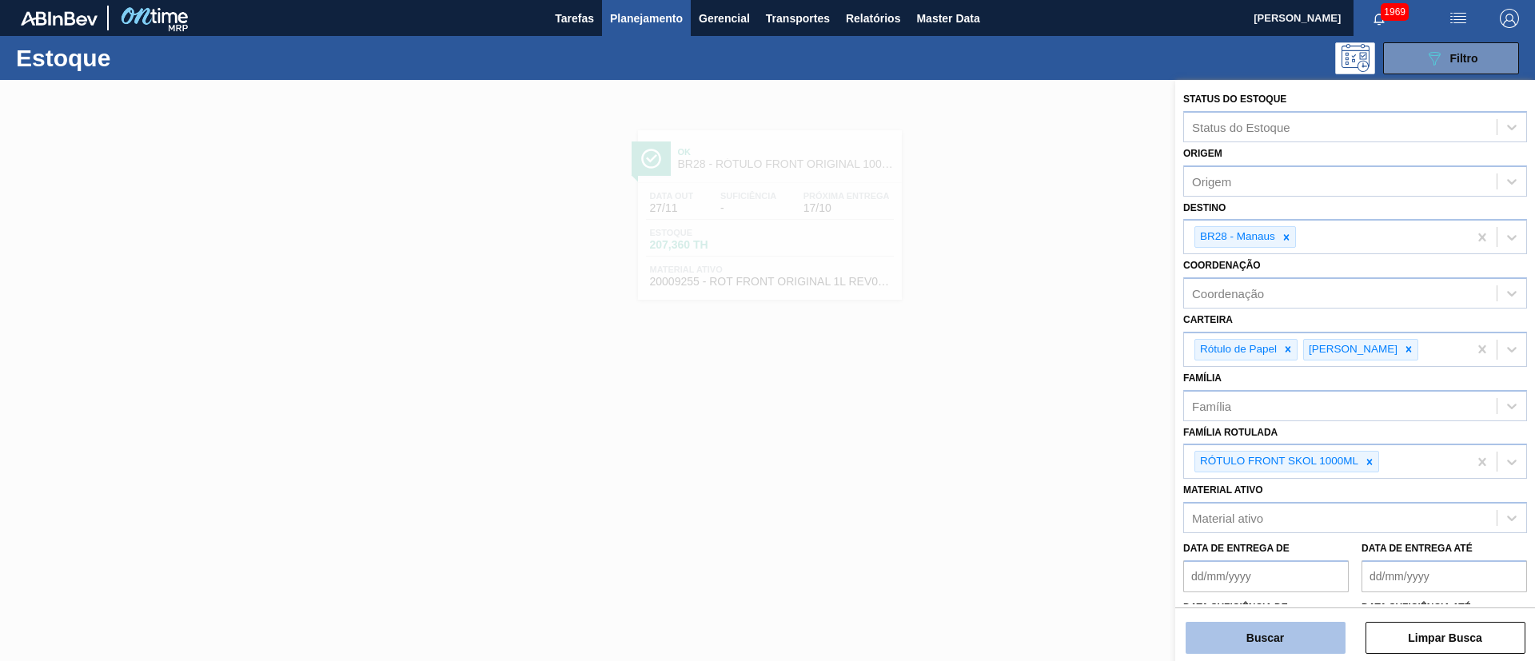
click at [1271, 643] on button "Buscar" at bounding box center [1265, 638] width 160 height 32
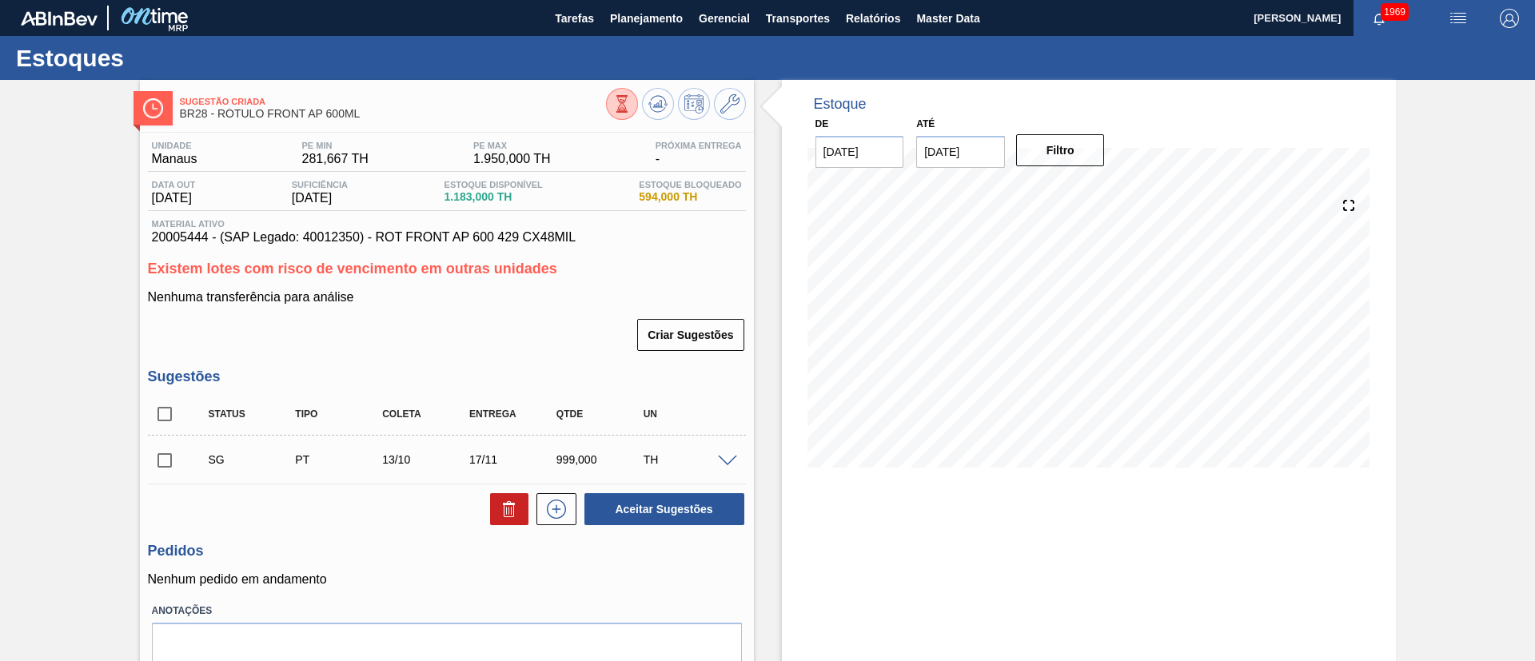
click at [157, 412] on input "checkbox" at bounding box center [165, 414] width 34 height 34
checkbox input "true"
click at [514, 504] on icon at bounding box center [509, 509] width 19 height 19
checkbox input "false"
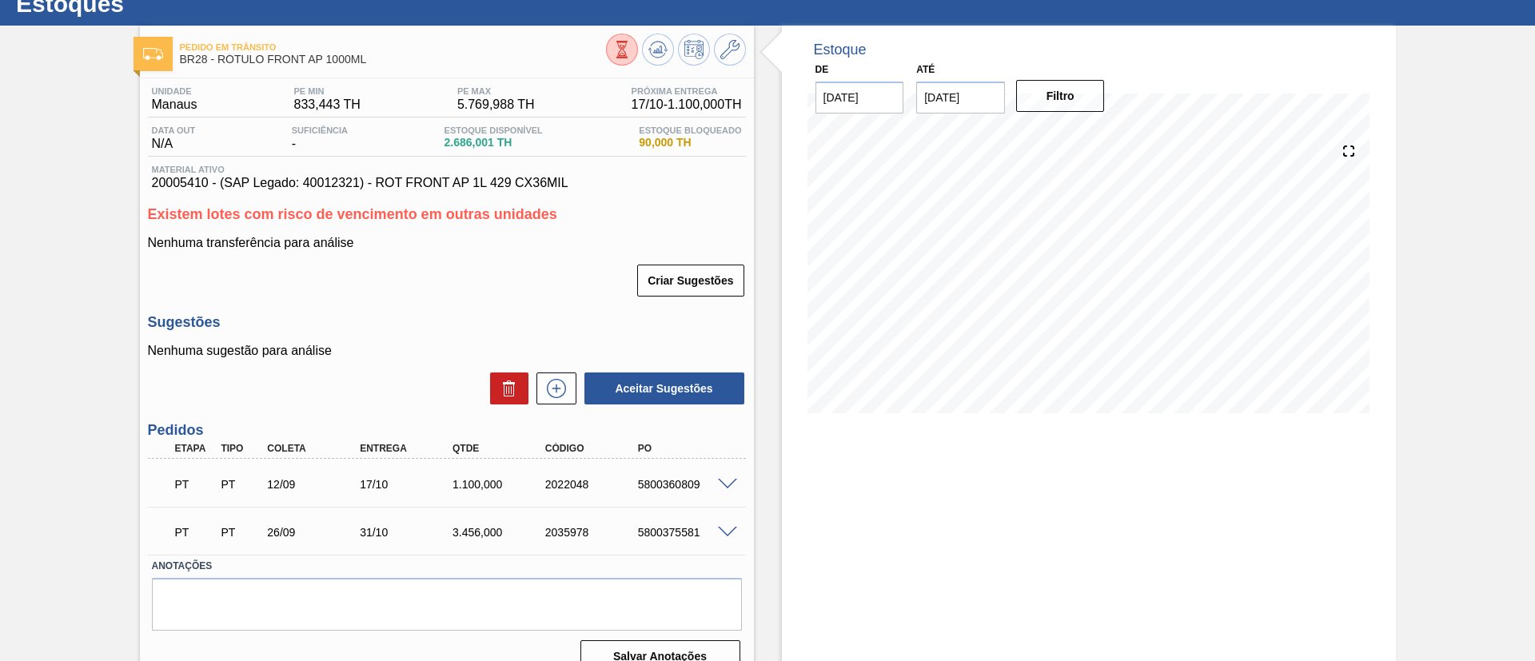
scroll to position [79, 0]
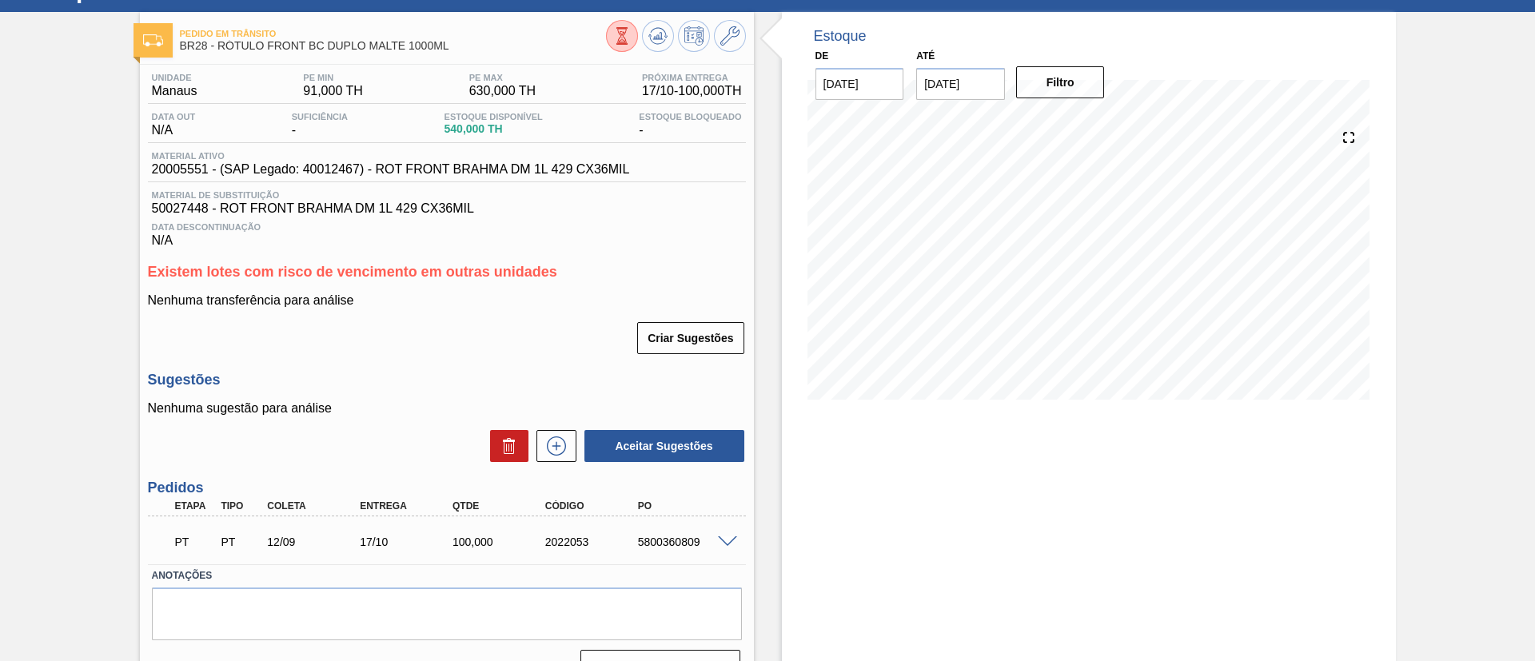
scroll to position [102, 0]
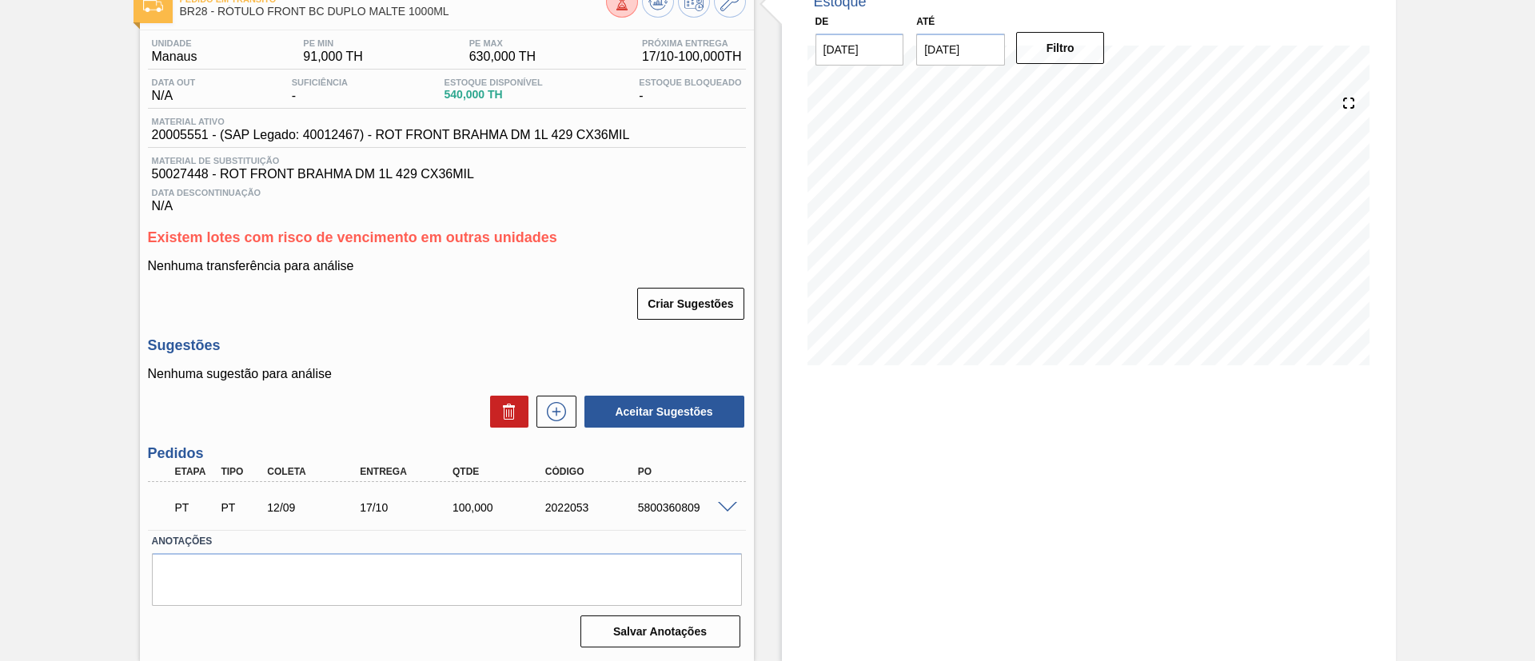
click at [723, 506] on span at bounding box center [727, 508] width 19 height 12
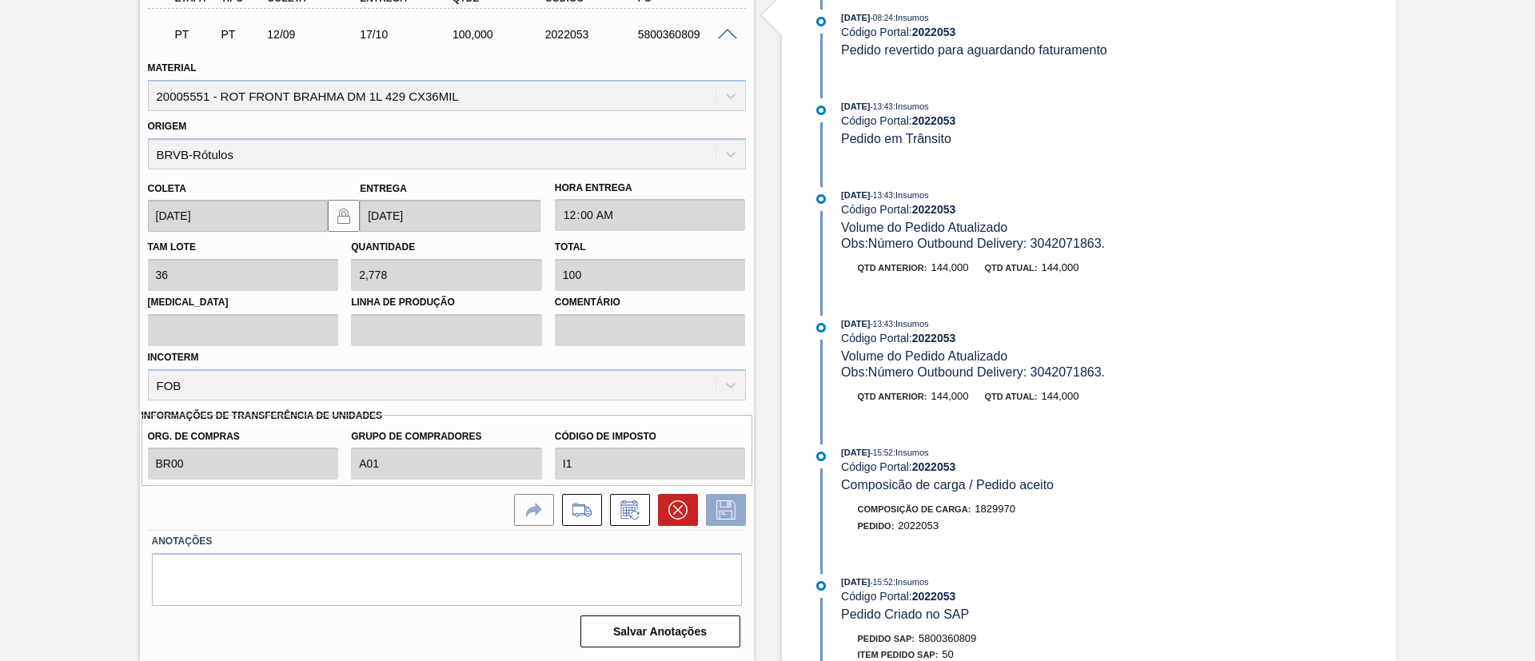
scroll to position [2008, 0]
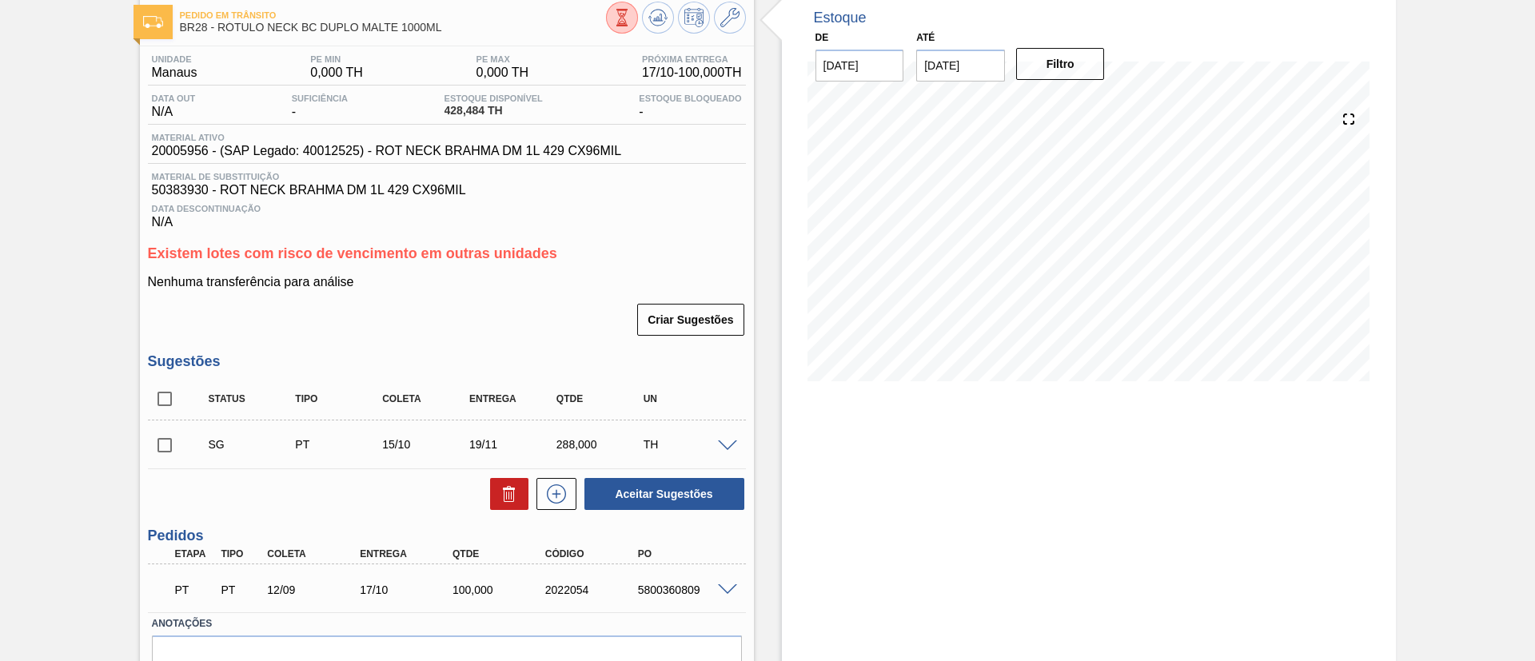
scroll to position [49, 0]
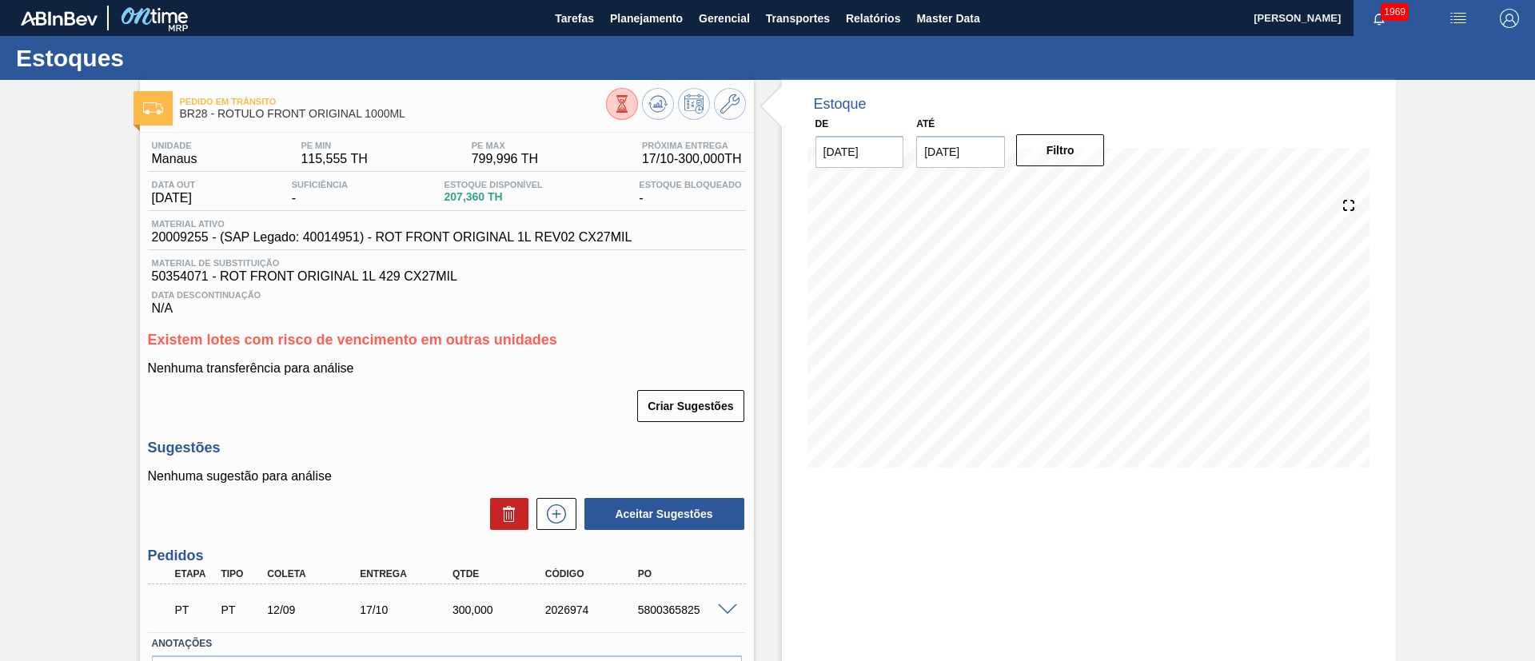
scroll to position [102, 0]
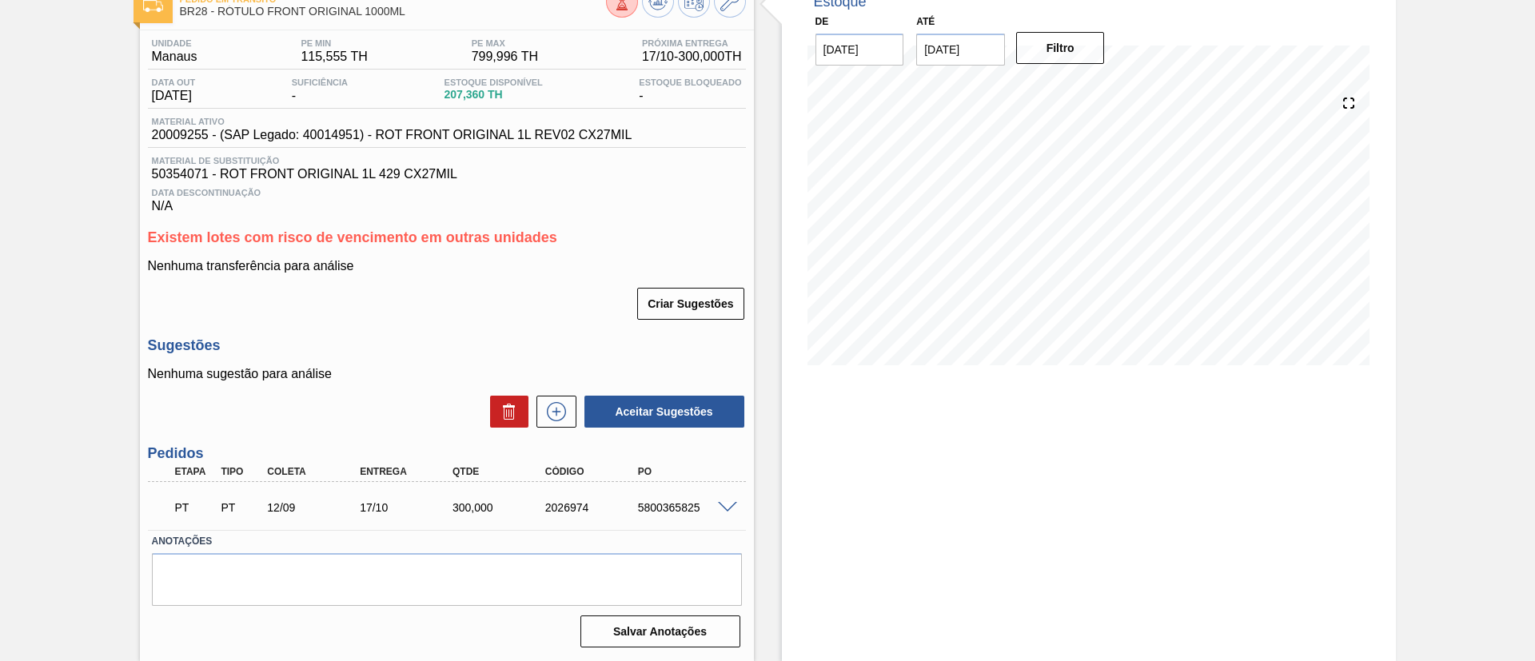
click at [727, 505] on span at bounding box center [727, 508] width 19 height 12
